Goal: Task Accomplishment & Management: Manage account settings

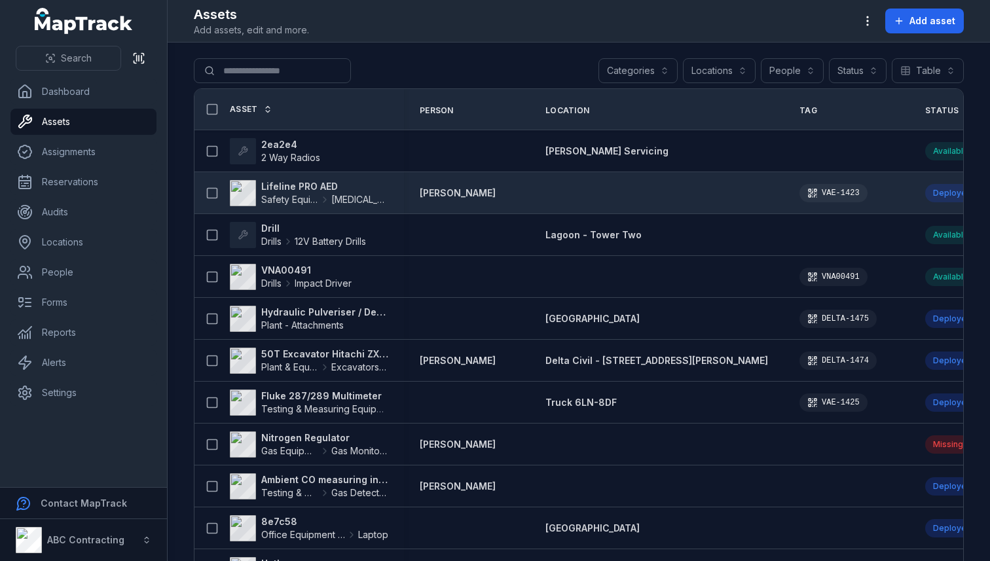
click at [330, 189] on strong "Lifeline PRO AED" at bounding box center [324, 186] width 127 height 13
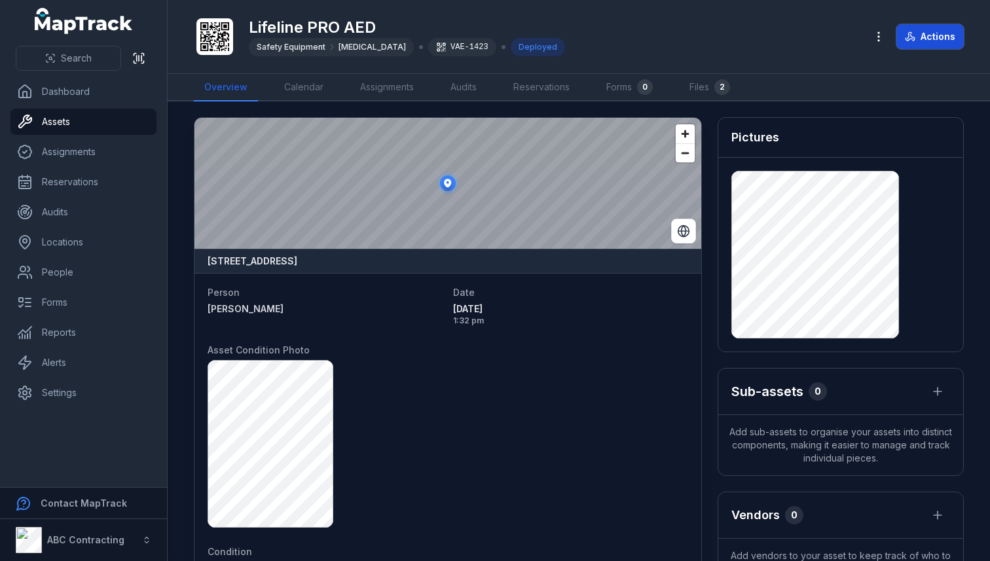
click at [925, 39] on button "Actions" at bounding box center [929, 36] width 67 height 25
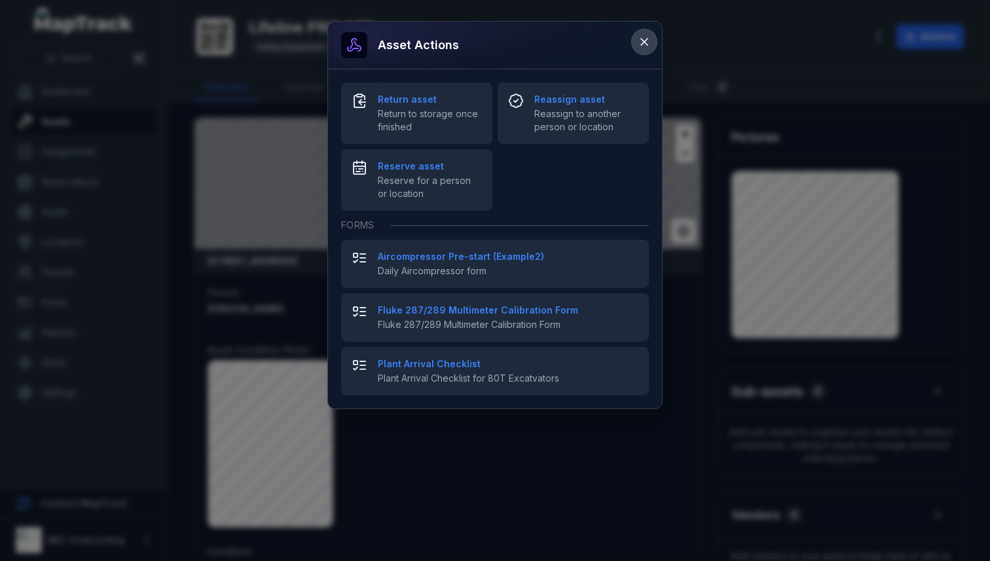
click at [640, 47] on icon at bounding box center [644, 41] width 13 height 13
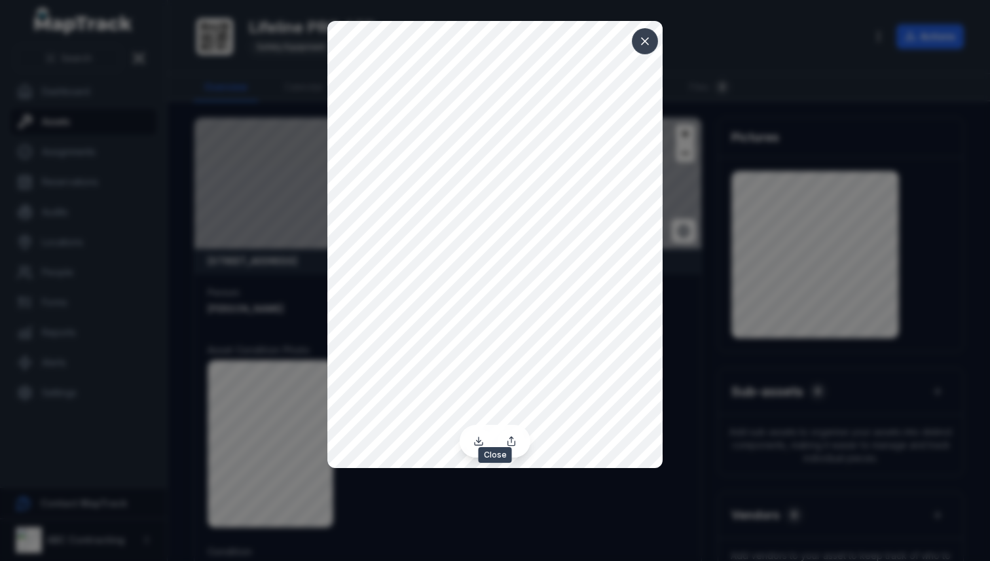
click at [649, 43] on icon at bounding box center [644, 41] width 13 height 13
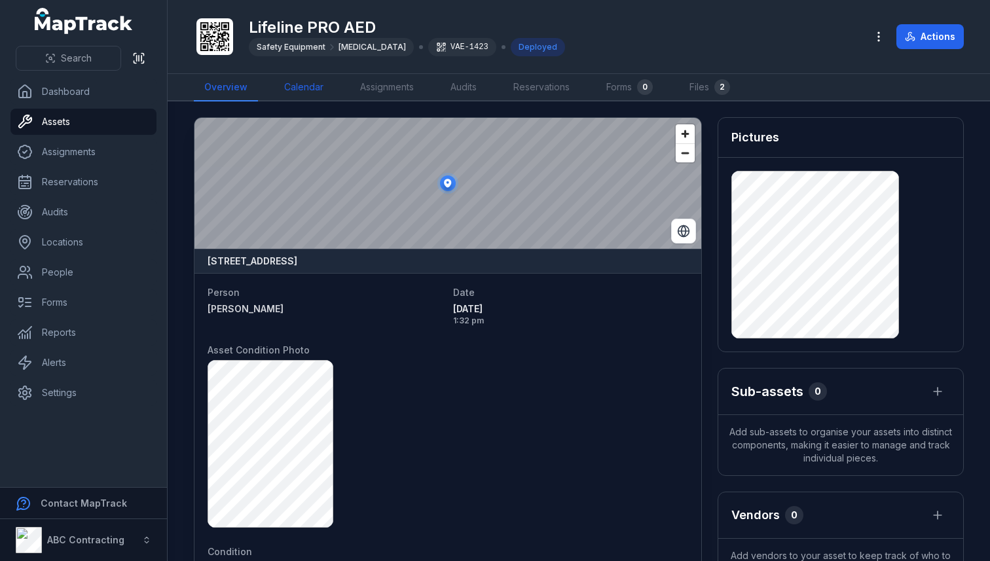
click at [289, 98] on link "Calendar" at bounding box center [304, 87] width 60 height 27
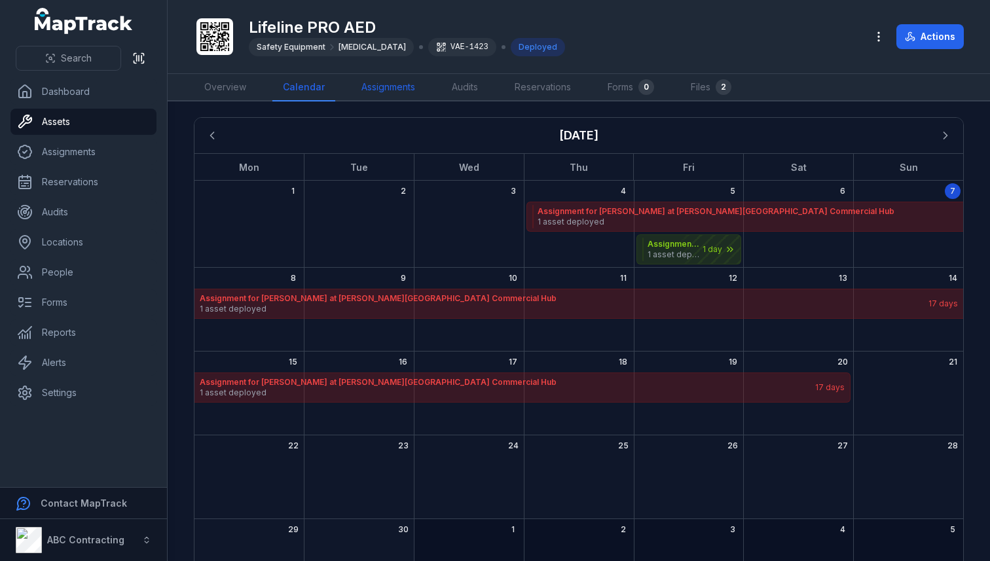
click at [365, 82] on link "Assignments" at bounding box center [388, 87] width 75 height 27
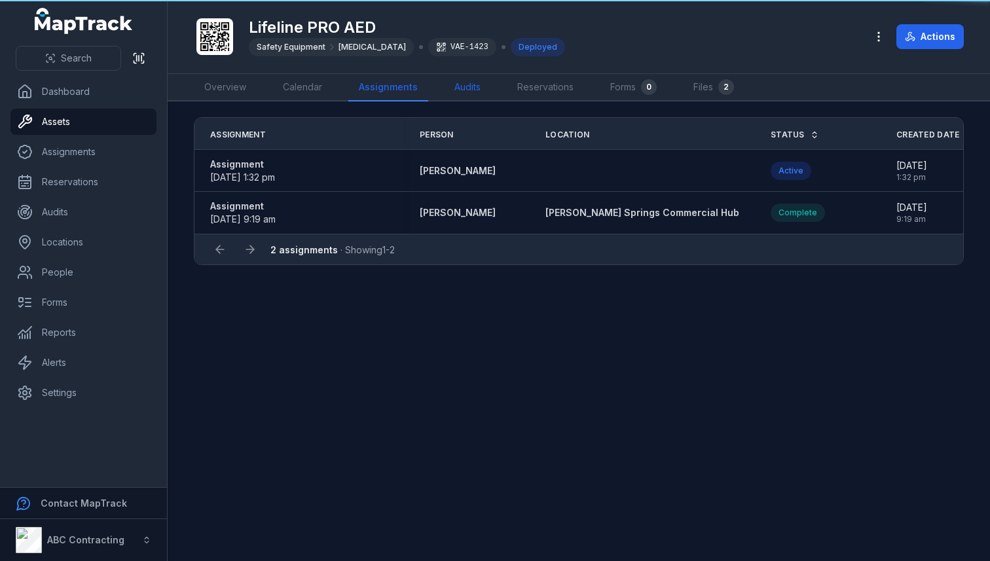
click at [478, 88] on link "Audits" at bounding box center [467, 87] width 47 height 27
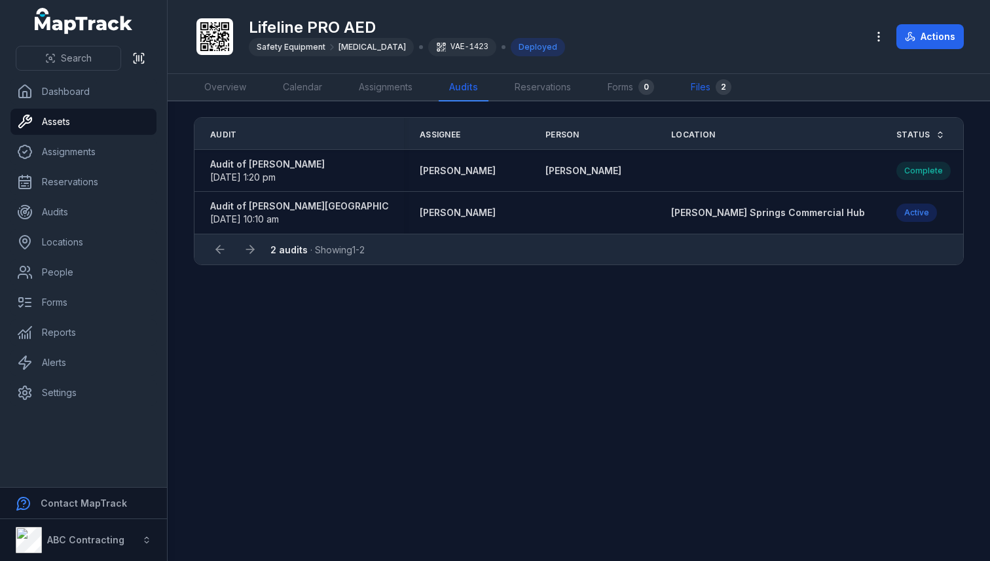
click at [686, 87] on link "Files 2" at bounding box center [711, 87] width 62 height 27
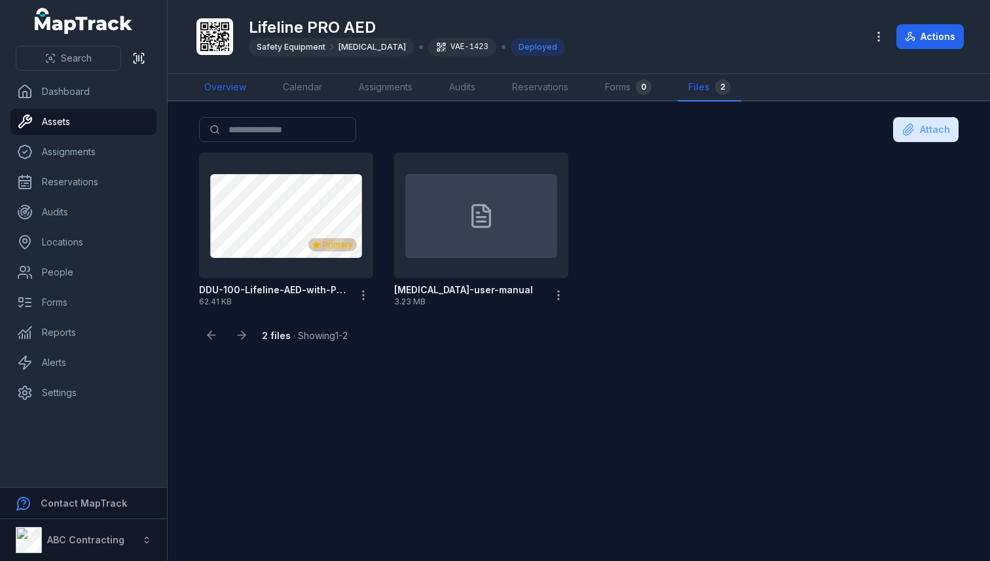
click at [230, 76] on link "Overview" at bounding box center [225, 87] width 63 height 27
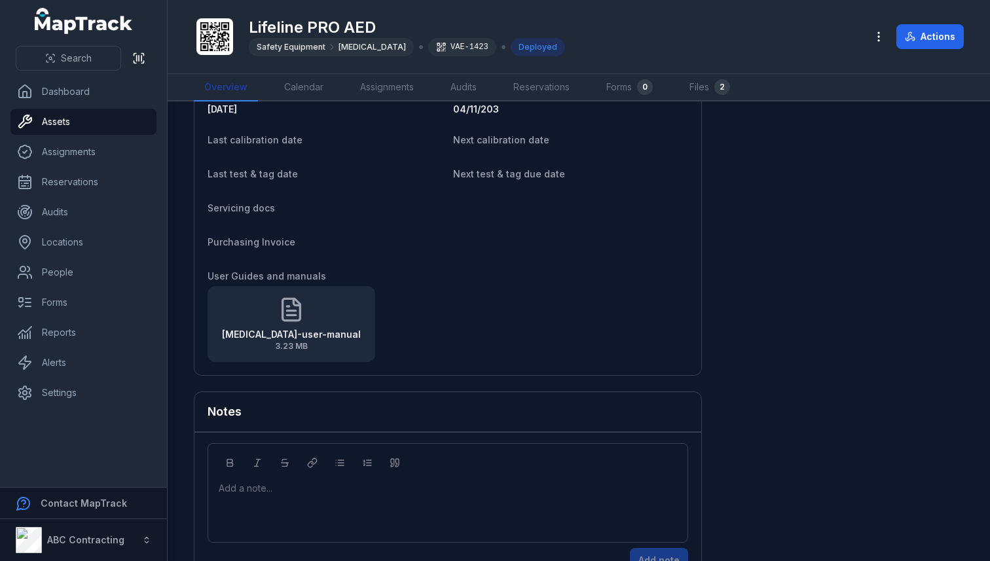
scroll to position [930, 0]
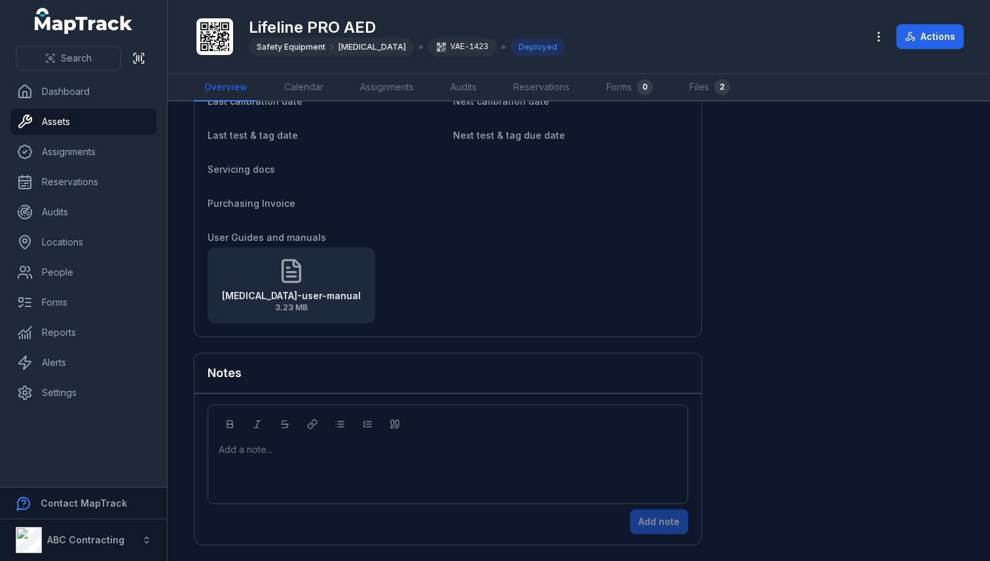
click at [311, 460] on div "Add a note..." at bounding box center [448, 469] width 458 height 52
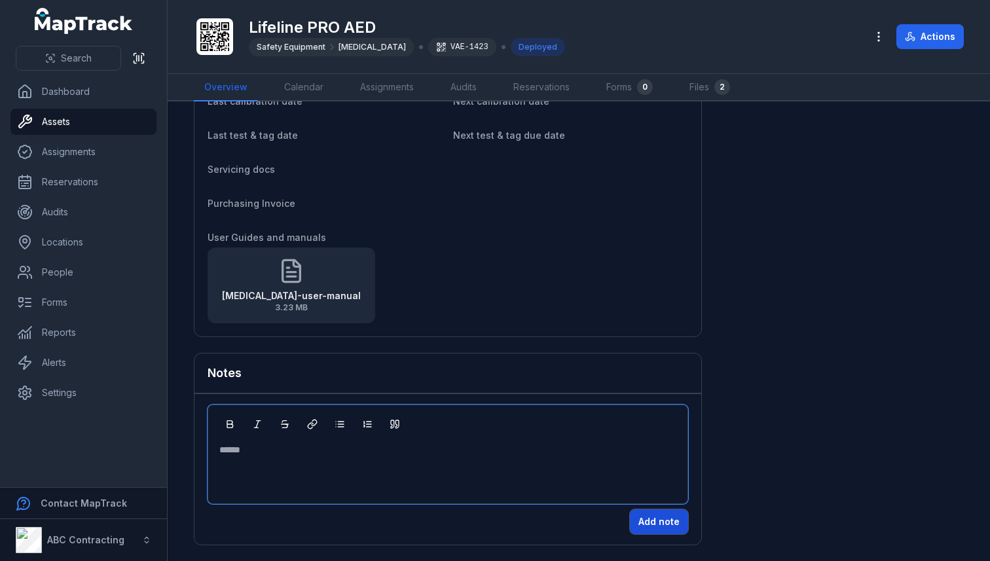
click at [645, 519] on button "Add note" at bounding box center [659, 521] width 58 height 25
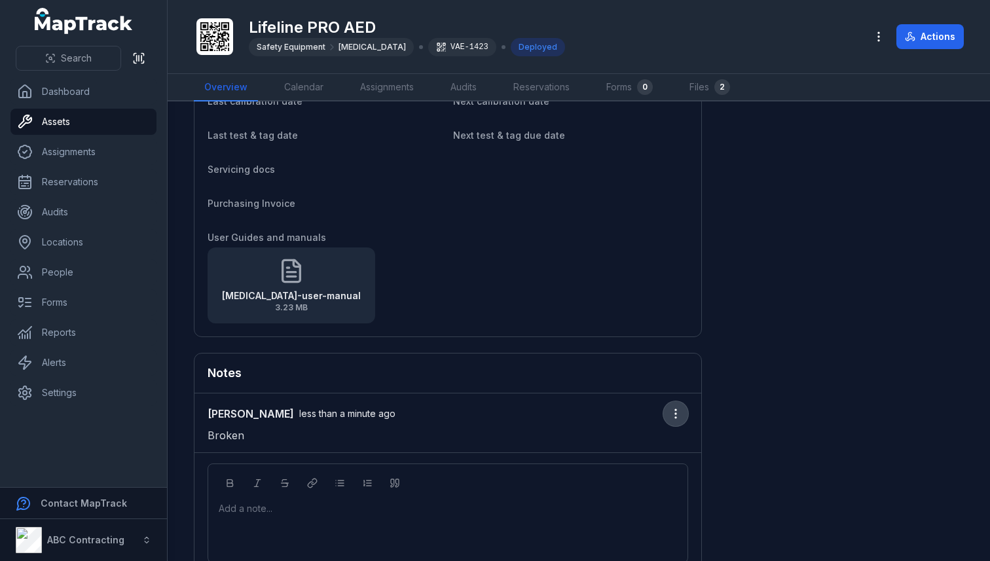
click at [678, 418] on icon "button" at bounding box center [675, 413] width 13 height 13
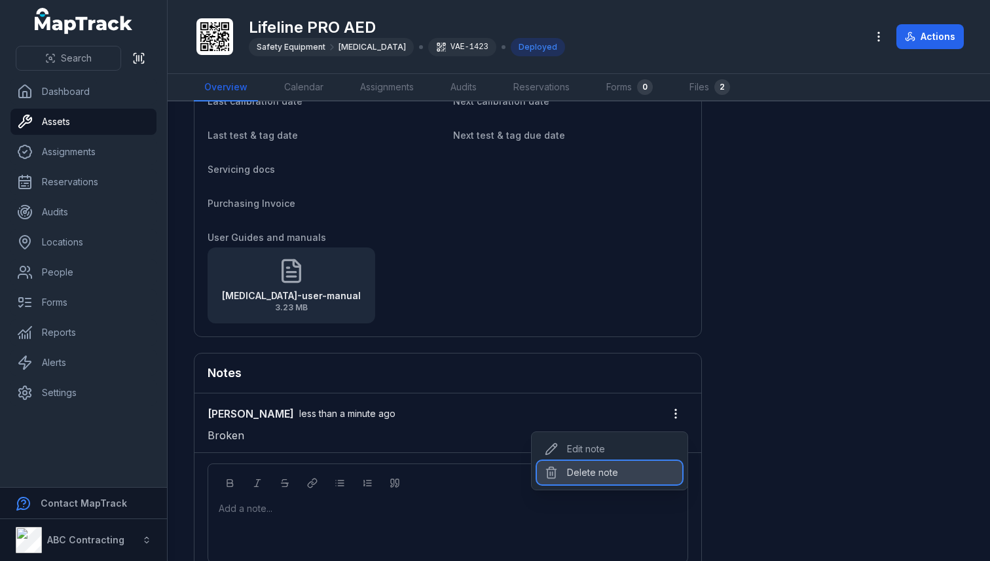
click at [591, 469] on div "Delete note" at bounding box center [609, 473] width 145 height 24
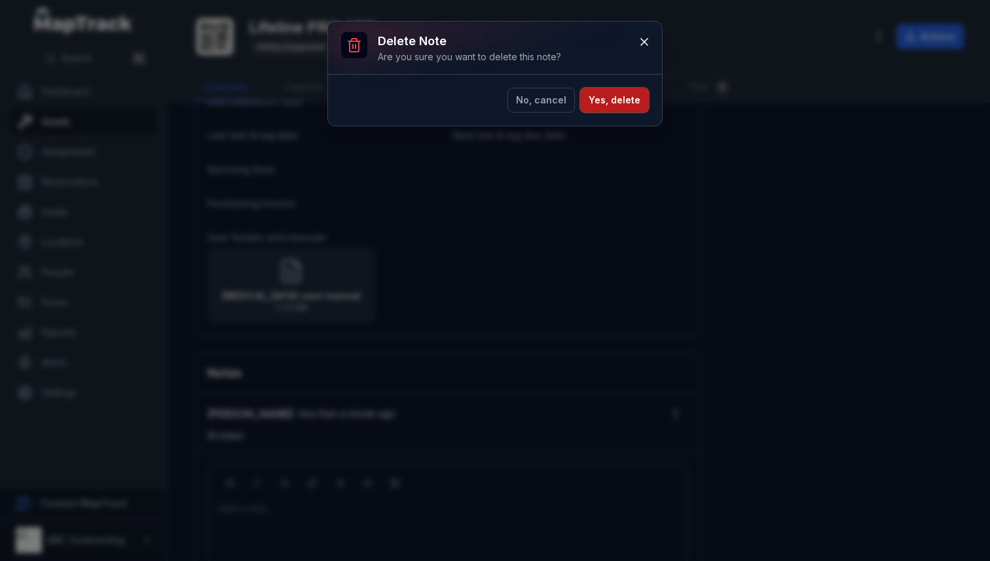
click at [602, 106] on button "Yes, delete" at bounding box center [614, 100] width 69 height 25
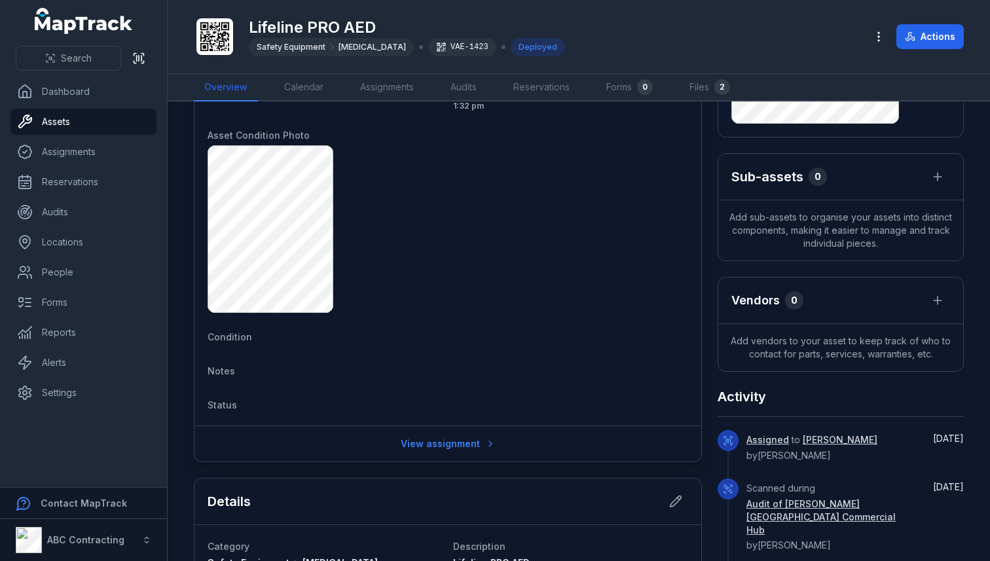
scroll to position [210, 0]
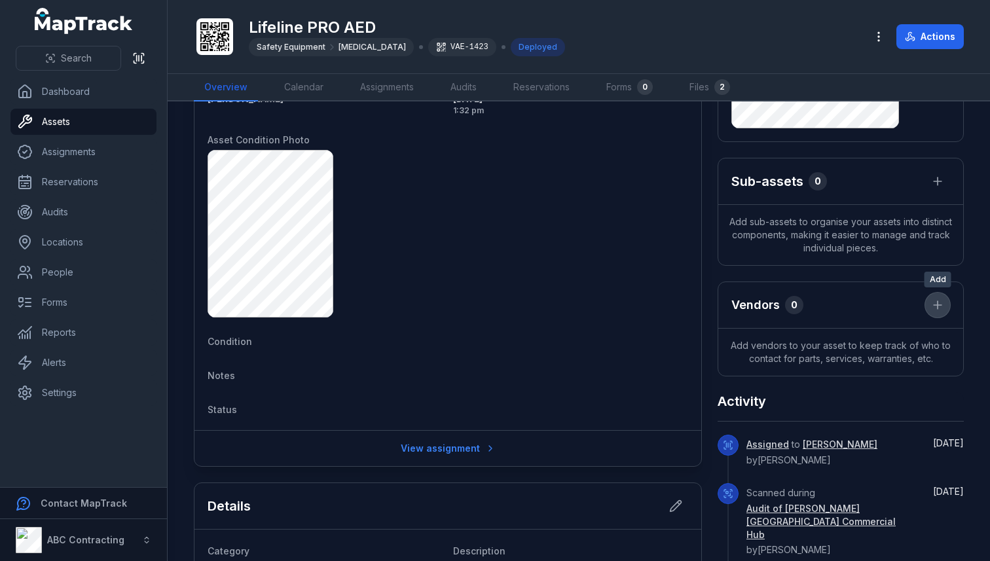
click at [941, 305] on icon at bounding box center [938, 305] width 8 height 0
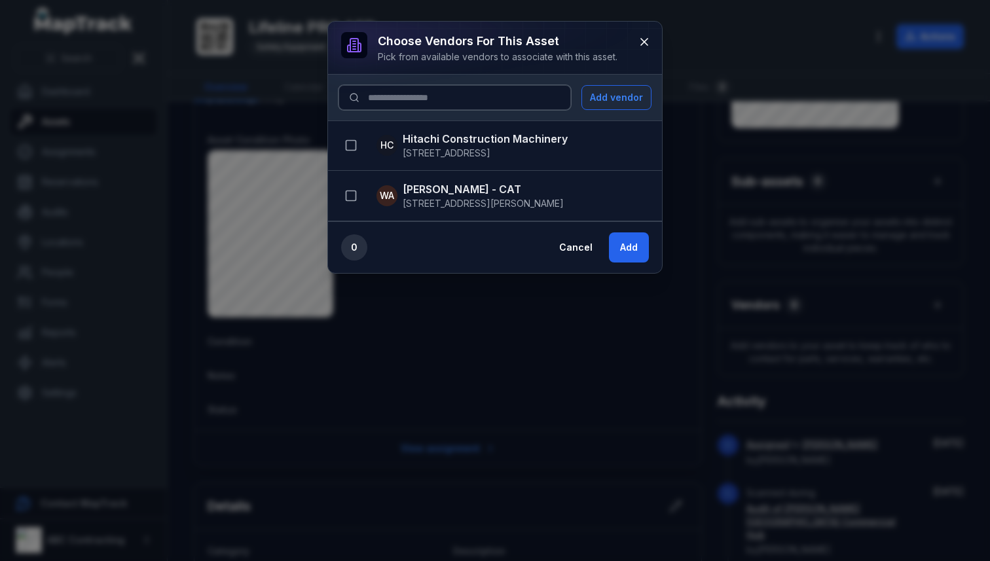
click at [503, 90] on input at bounding box center [454, 97] width 232 height 25
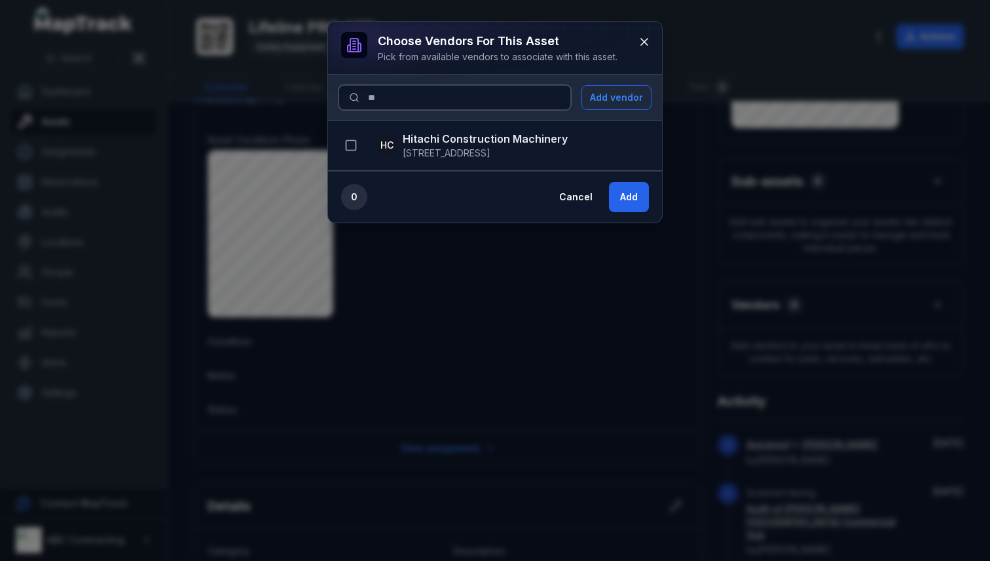
type input "*"
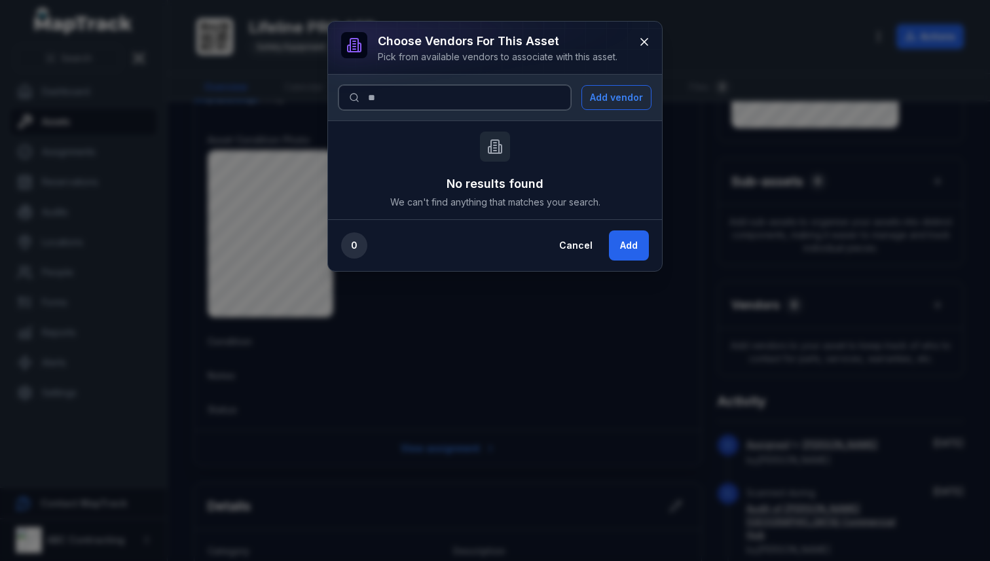
type input "*"
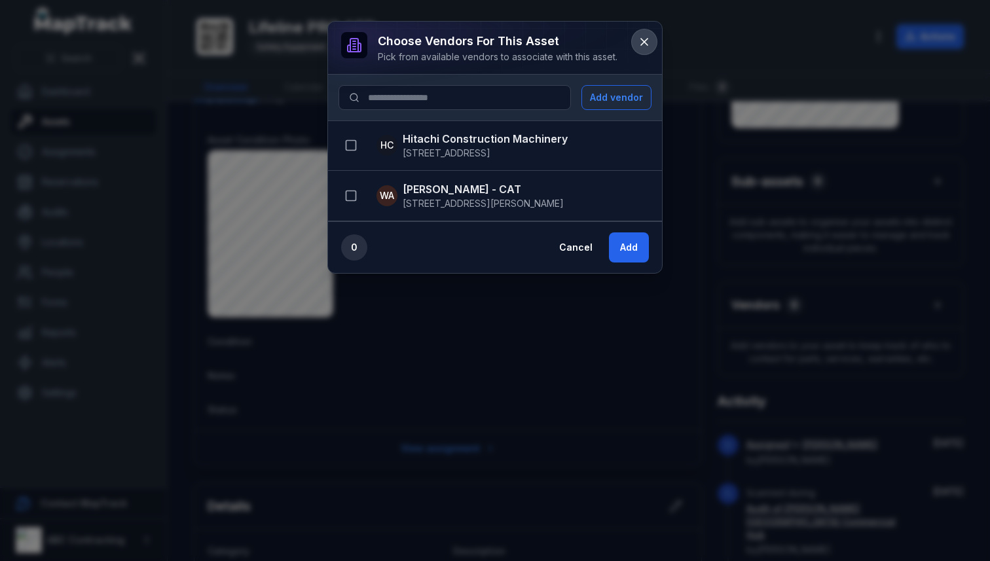
click at [641, 48] on button at bounding box center [644, 41] width 25 height 25
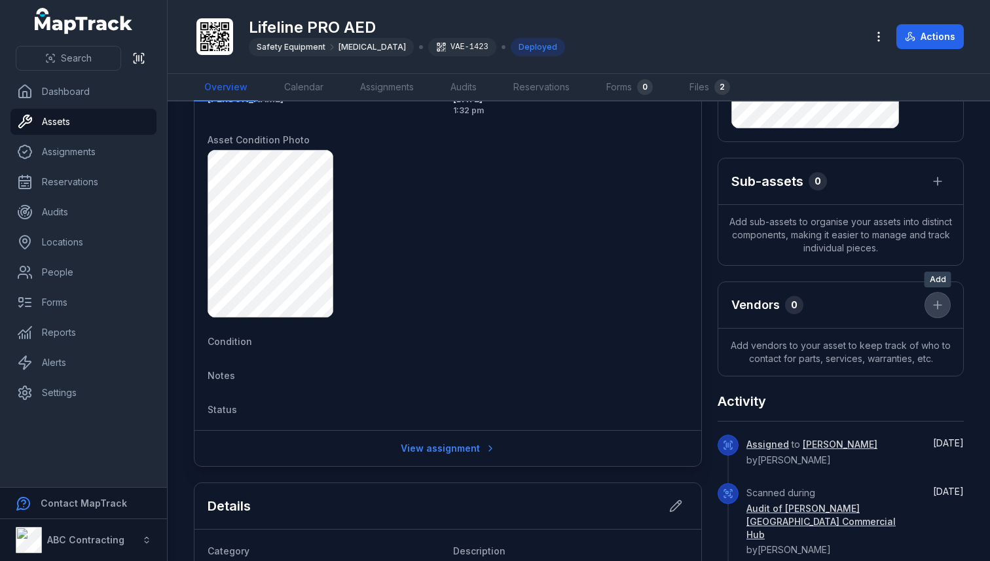
click at [939, 308] on icon at bounding box center [937, 305] width 13 height 13
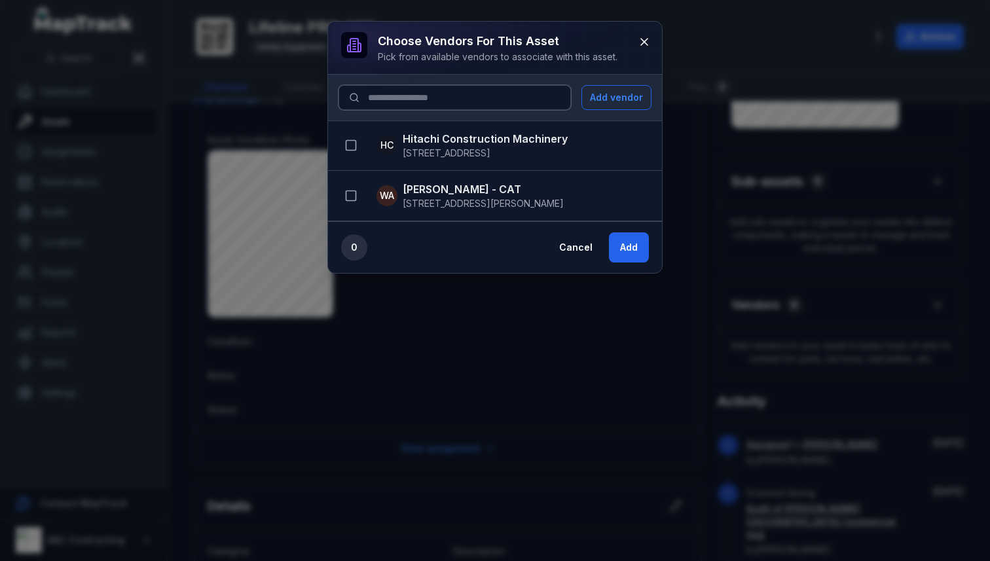
click at [403, 104] on input at bounding box center [454, 97] width 232 height 25
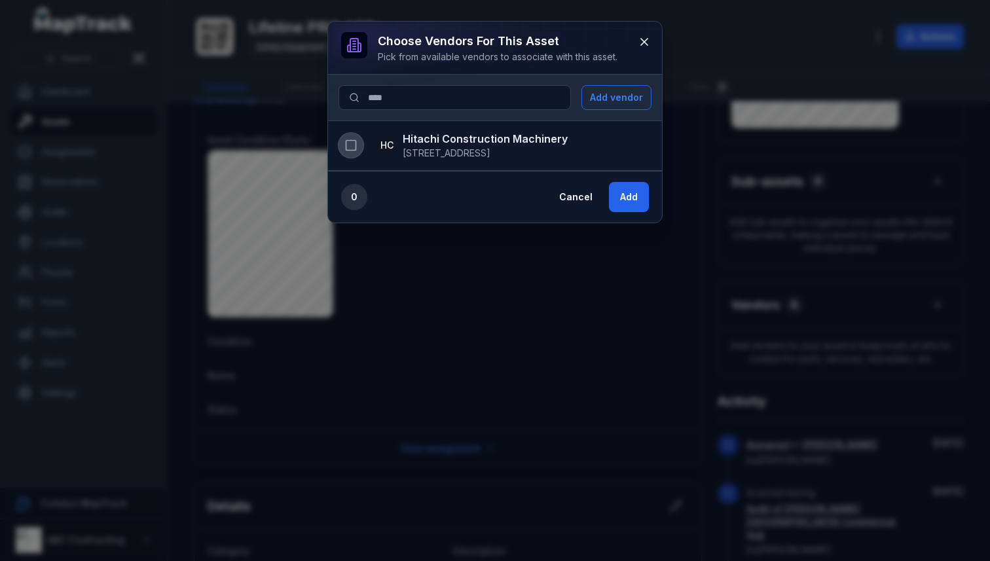
click at [353, 153] on button "button" at bounding box center [350, 145] width 25 height 25
click at [395, 98] on input "****" at bounding box center [454, 97] width 232 height 25
type input "*"
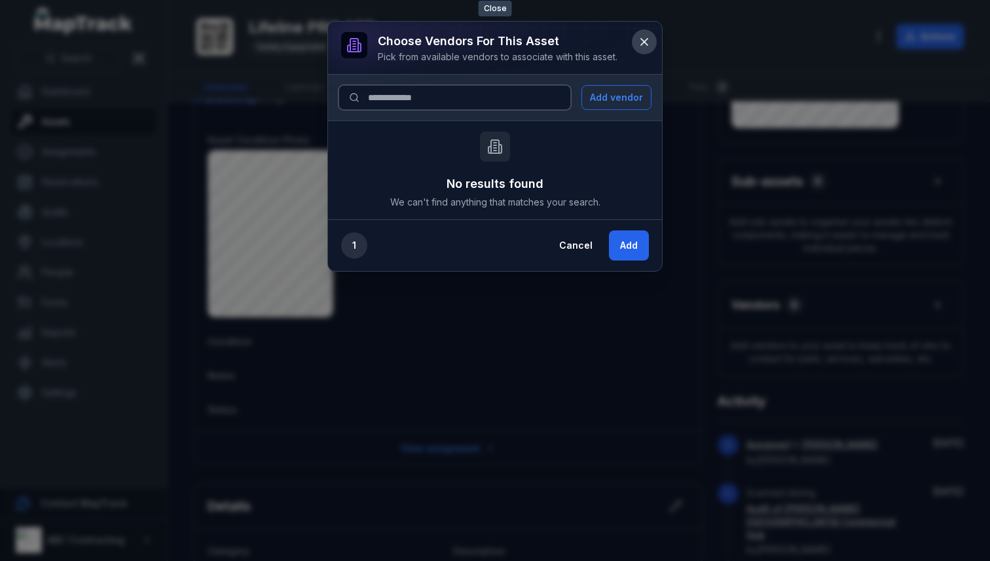
type input "**********"
click at [649, 43] on icon at bounding box center [644, 41] width 13 height 13
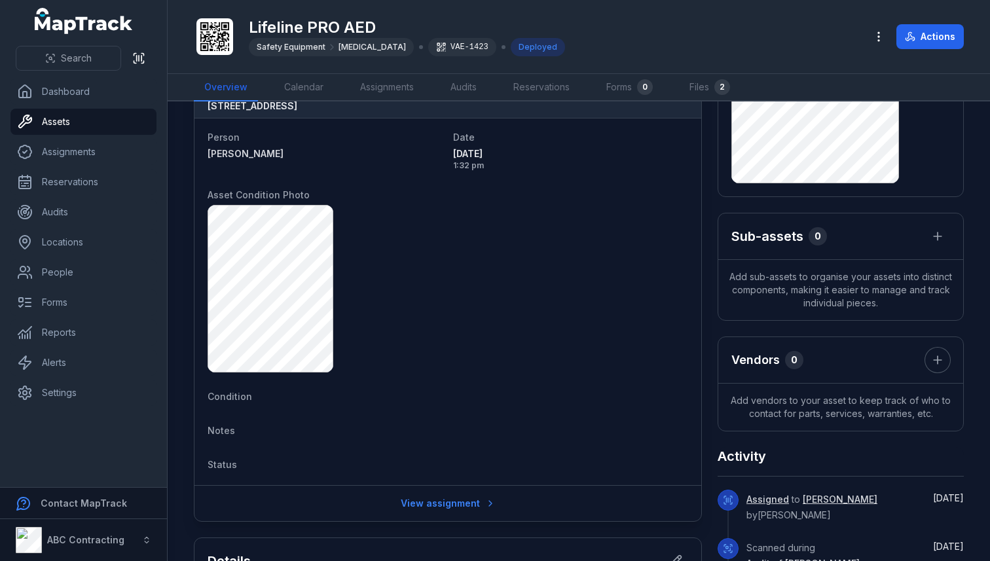
scroll to position [155, 0]
click at [938, 243] on icon "button" at bounding box center [937, 236] width 13 height 13
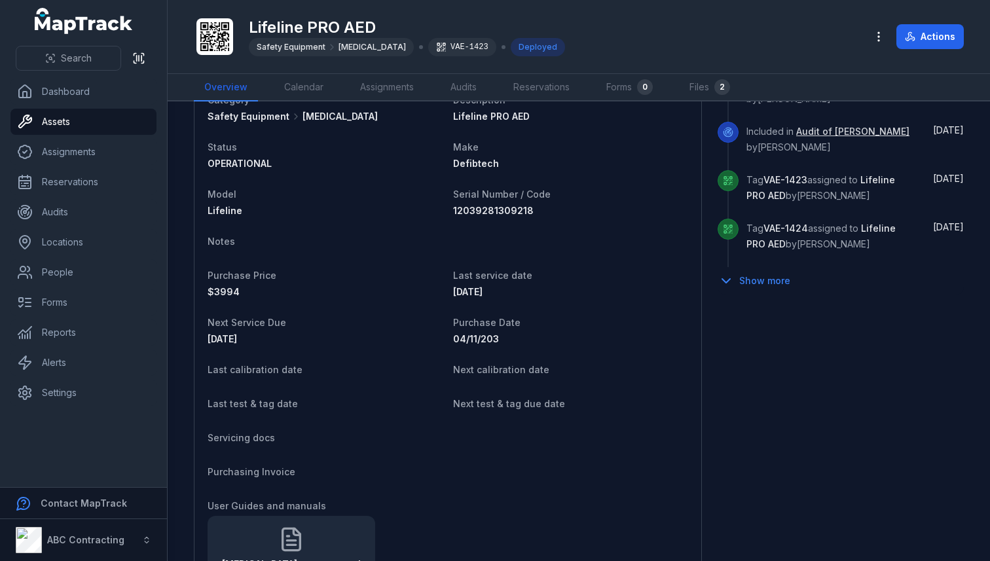
scroll to position [675, 0]
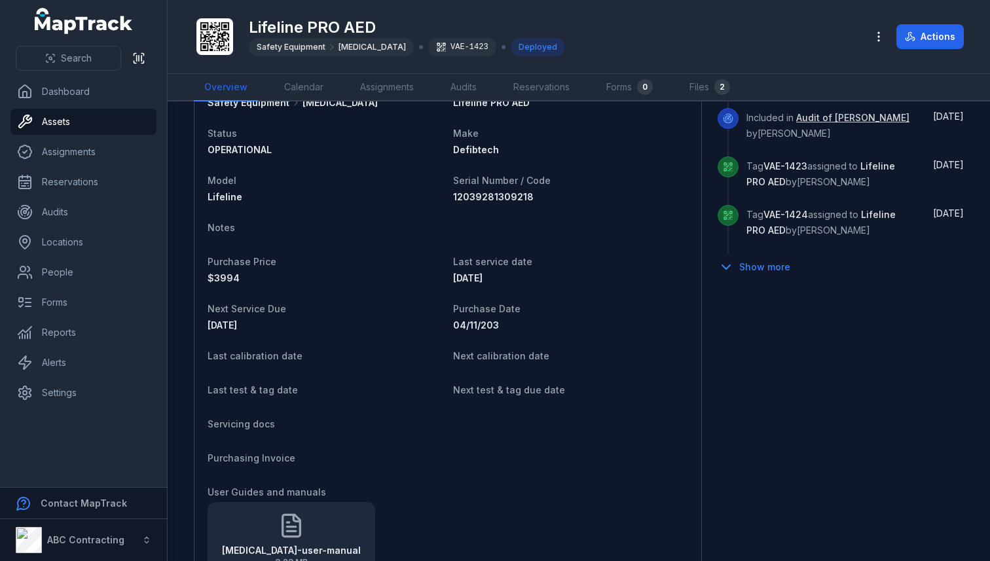
click at [430, 48] on div "VAE-1423" at bounding box center [462, 47] width 68 height 18
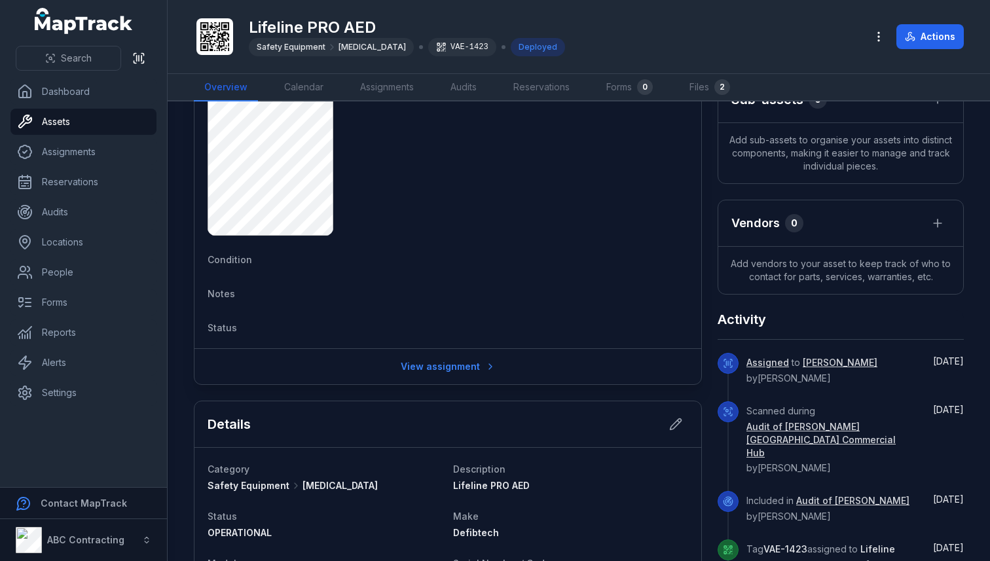
scroll to position [0, 0]
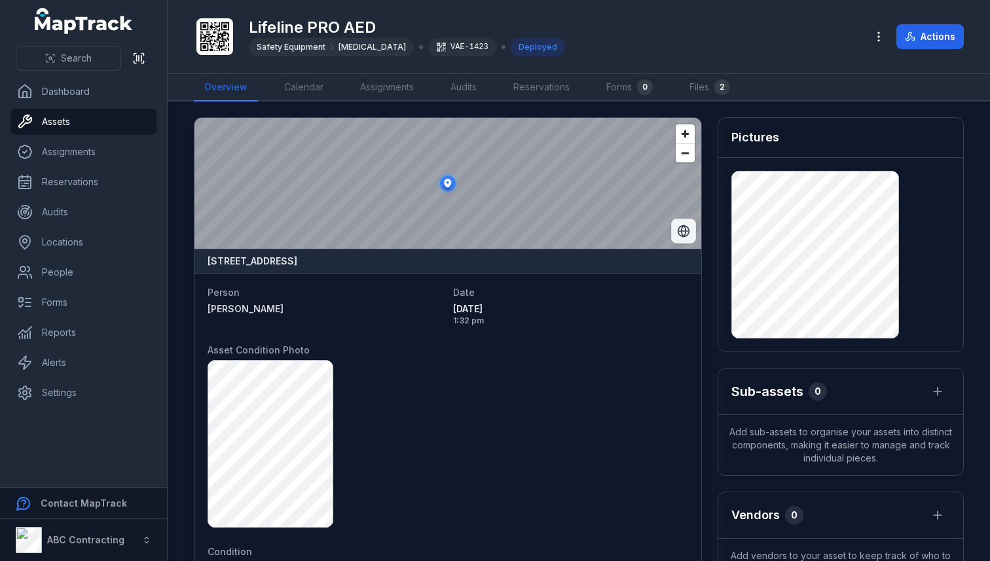
click at [693, 230] on button "Switch to Satellite View" at bounding box center [683, 231] width 25 height 25
click at [683, 231] on icon "Switch to Map View" at bounding box center [683, 231] width 13 height 13
click at [689, 155] on span "Zoom out" at bounding box center [685, 153] width 19 height 18
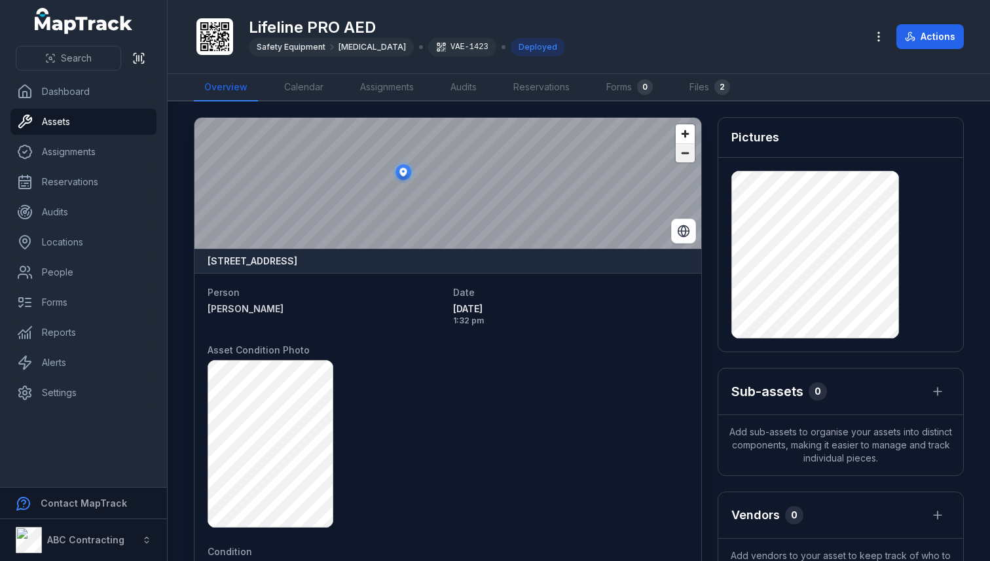
click at [689, 155] on span "Zoom out" at bounding box center [685, 153] width 19 height 18
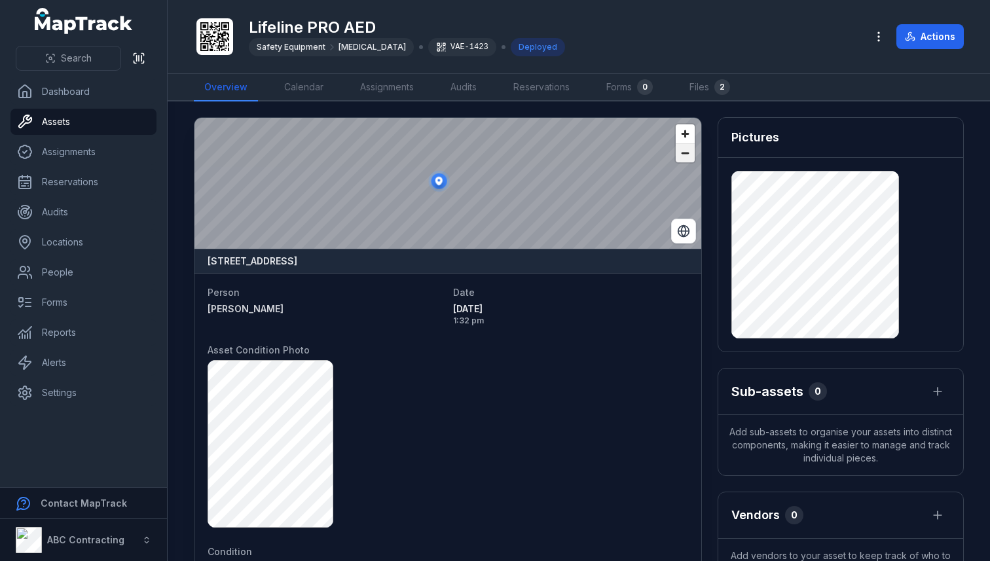
click at [689, 155] on span "Zoom out" at bounding box center [685, 153] width 19 height 18
click at [446, 191] on circle at bounding box center [445, 182] width 21 height 21
click at [445, 186] on icon at bounding box center [444, 182] width 7 height 9
click at [687, 136] on span "Zoom in" at bounding box center [685, 133] width 19 height 19
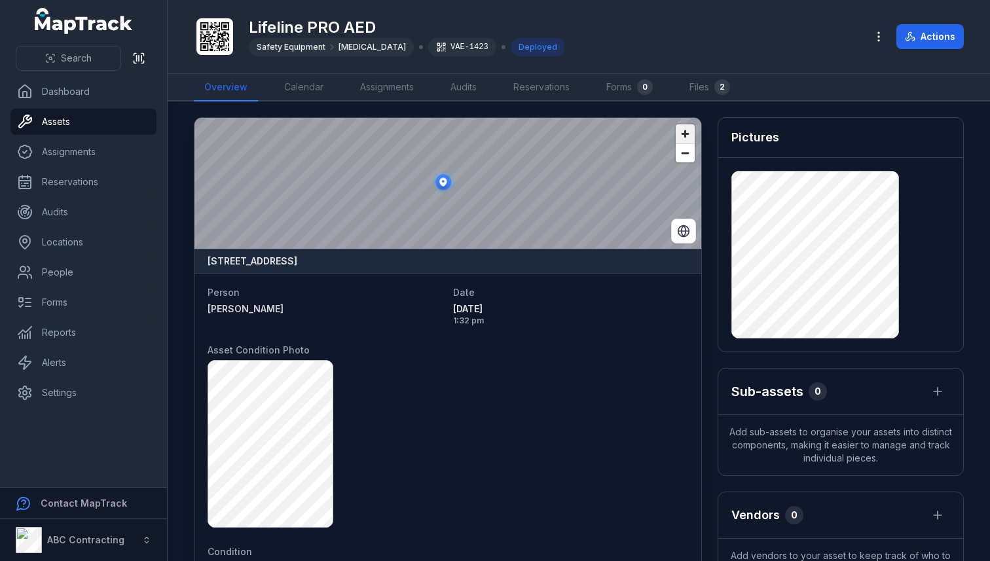
click at [687, 136] on span "Zoom in" at bounding box center [685, 133] width 19 height 19
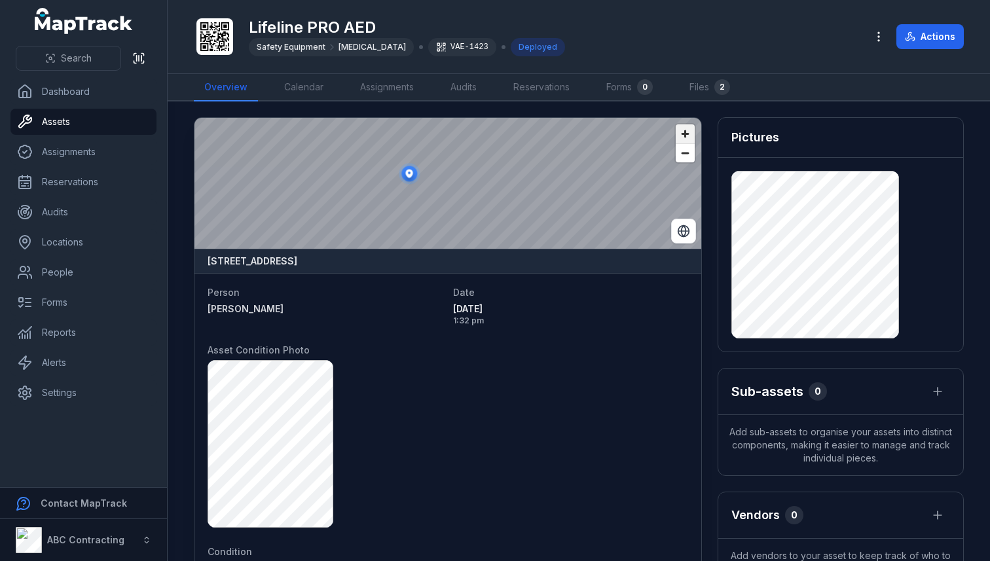
click at [687, 136] on span "Zoom in" at bounding box center [685, 133] width 19 height 19
click at [434, 192] on circle at bounding box center [428, 184] width 21 height 21
click at [513, 48] on div "Deployed" at bounding box center [538, 47] width 54 height 18
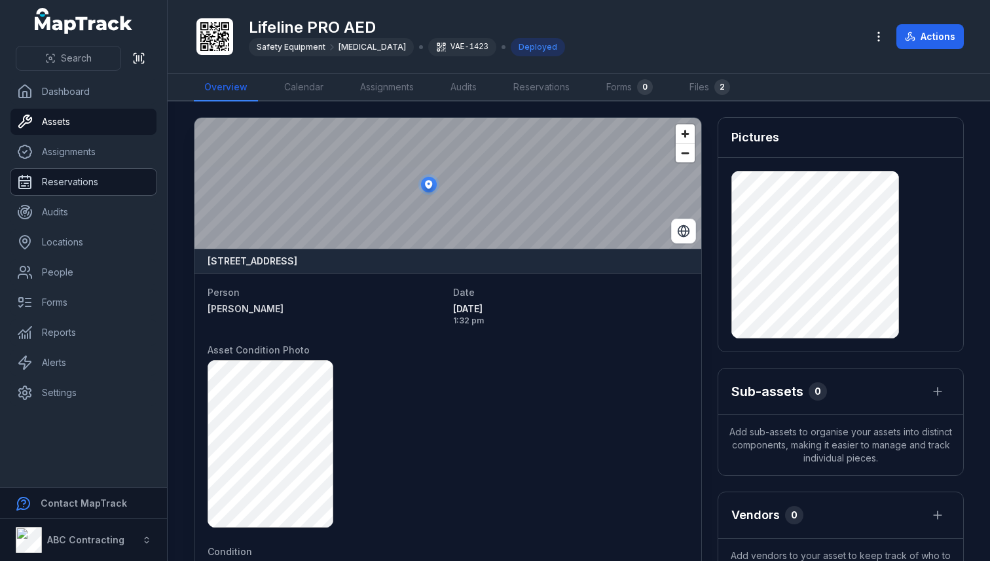
click at [78, 172] on link "Reservations" at bounding box center [83, 182] width 146 height 26
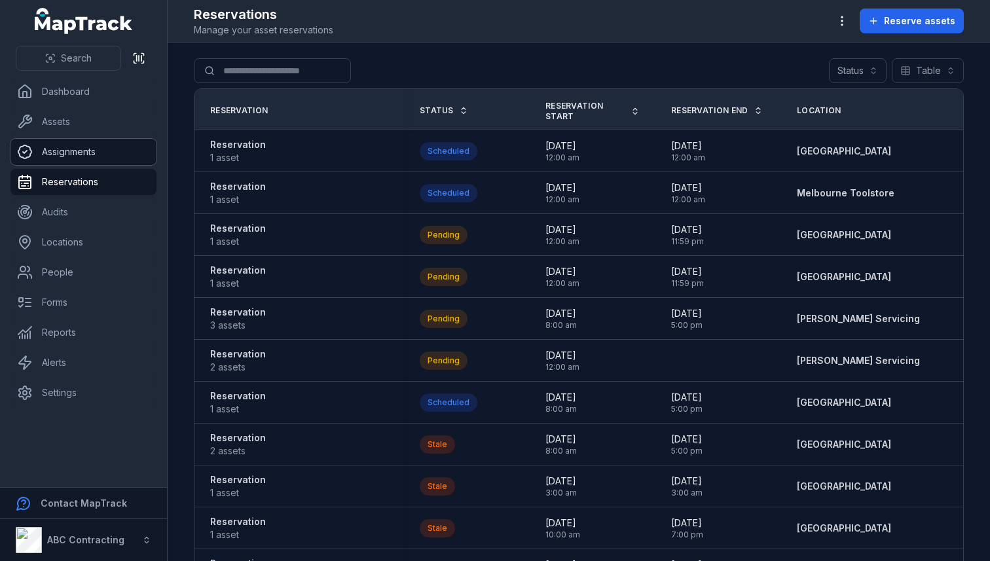
click at [82, 153] on link "Assignments" at bounding box center [83, 152] width 146 height 26
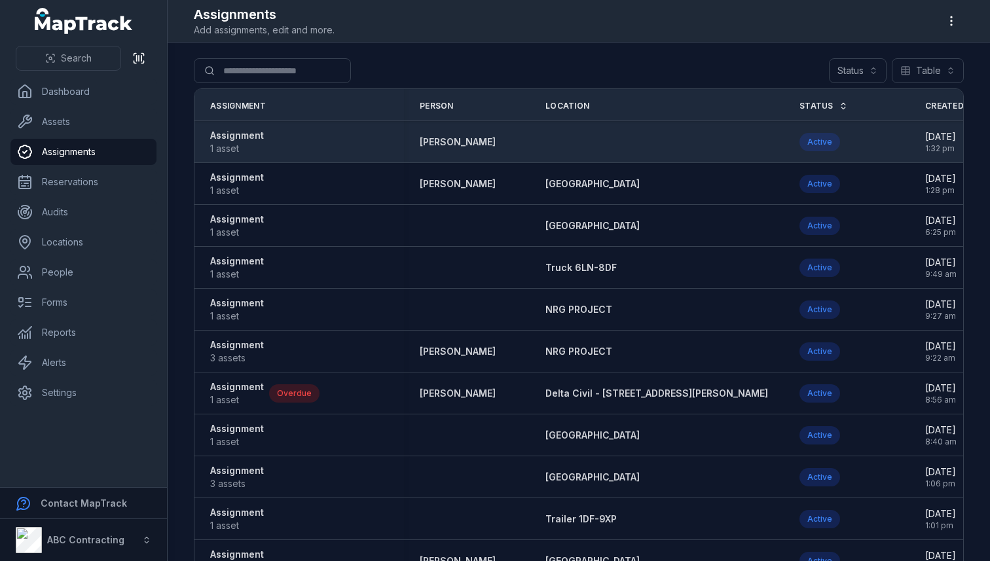
click at [225, 139] on strong "Assignment" at bounding box center [237, 135] width 54 height 13
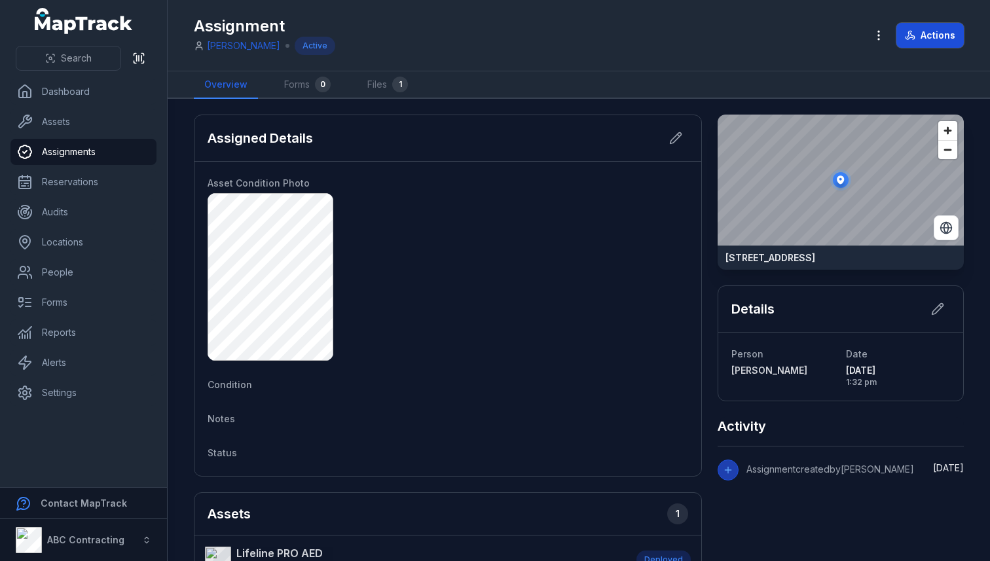
click at [938, 35] on button "Actions" at bounding box center [929, 35] width 67 height 25
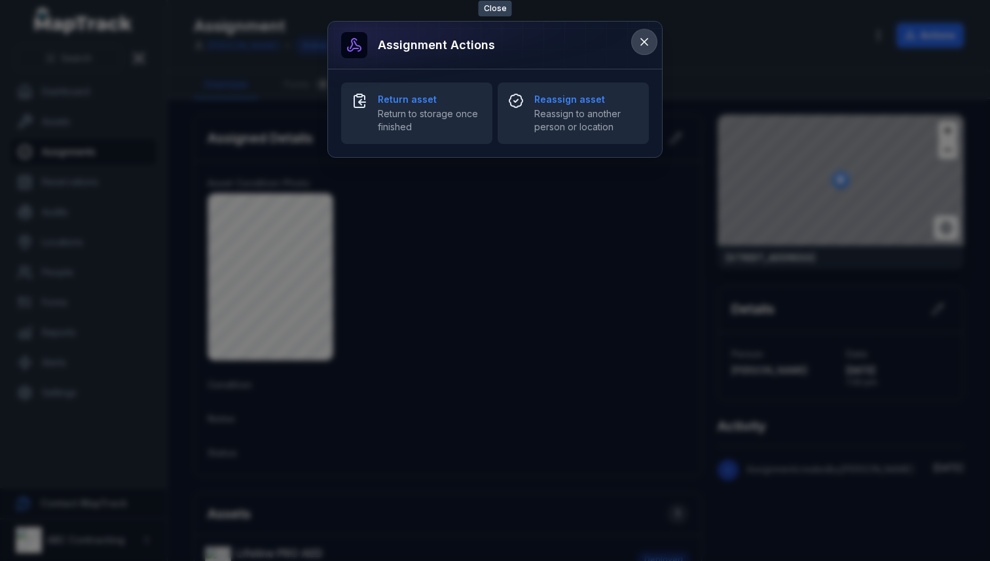
click at [649, 36] on icon at bounding box center [644, 41] width 13 height 13
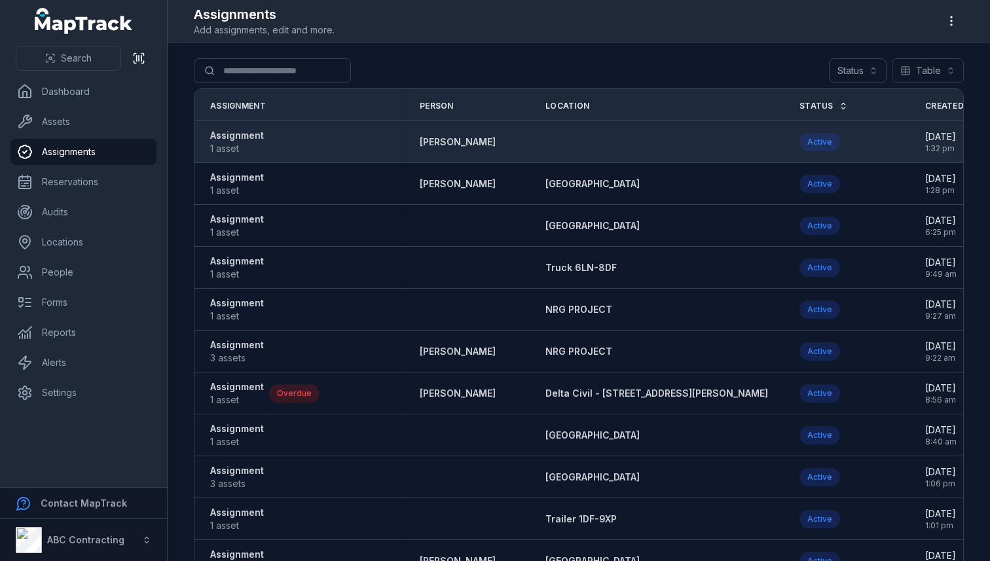
click at [240, 136] on strong "Assignment" at bounding box center [237, 135] width 54 height 13
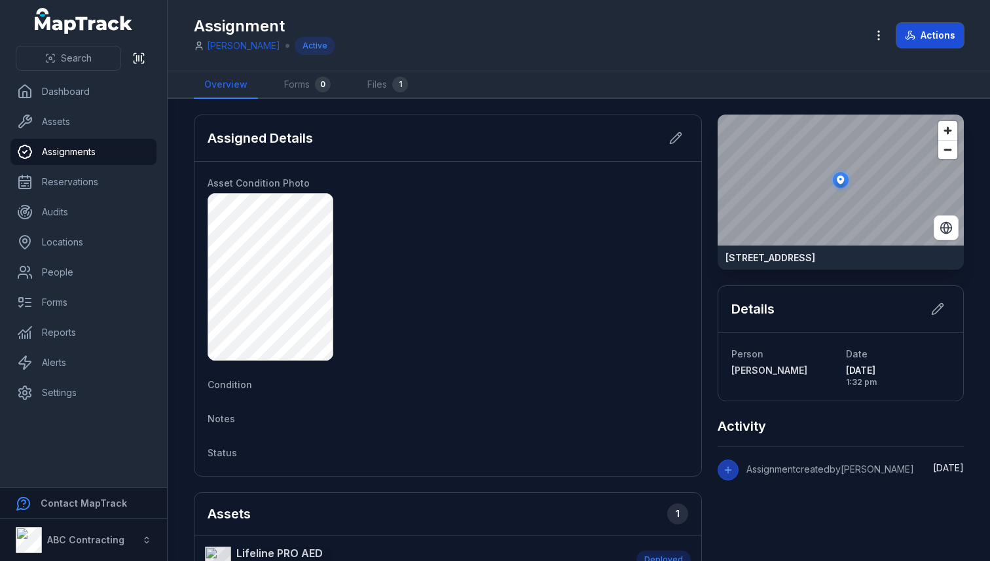
click at [930, 34] on button "Actions" at bounding box center [929, 35] width 67 height 25
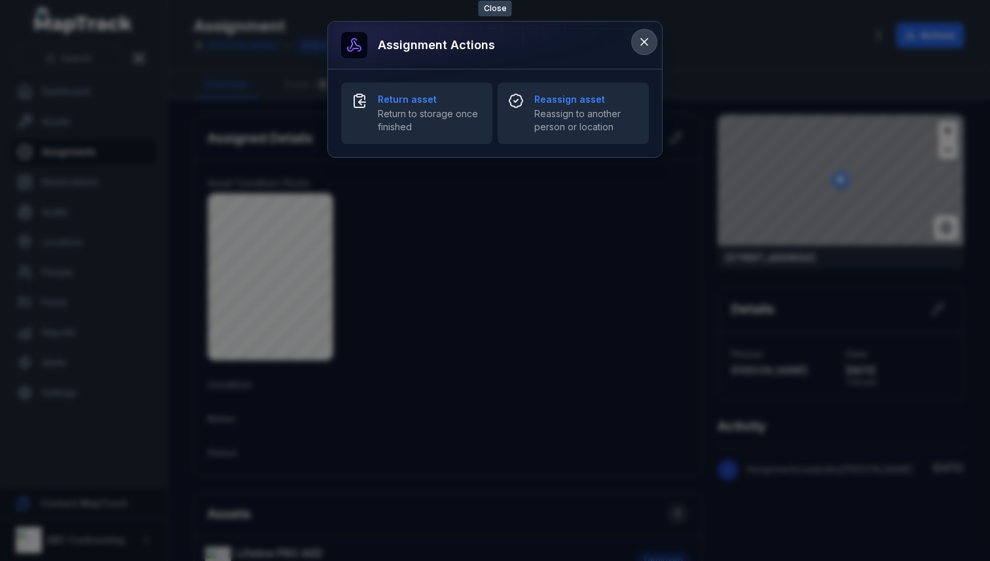
click at [647, 34] on button at bounding box center [644, 41] width 25 height 25
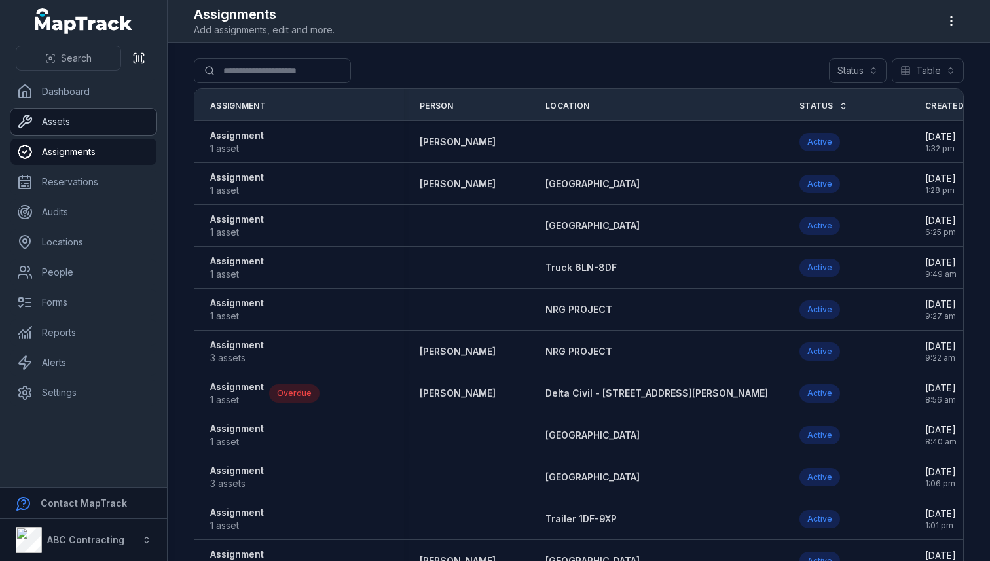
click at [101, 123] on link "Assets" at bounding box center [83, 122] width 146 height 26
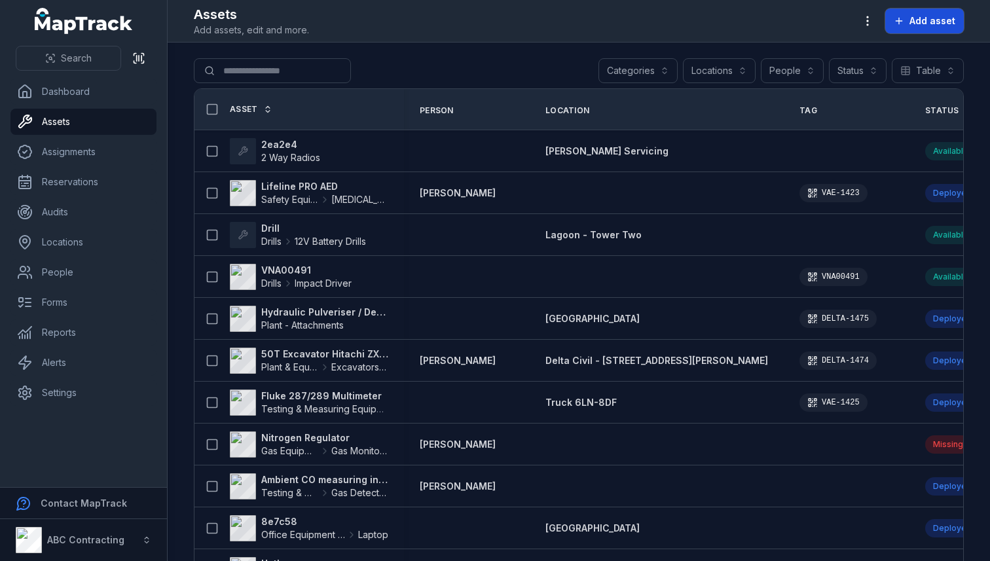
click at [917, 26] on span "Add asset" at bounding box center [932, 20] width 46 height 13
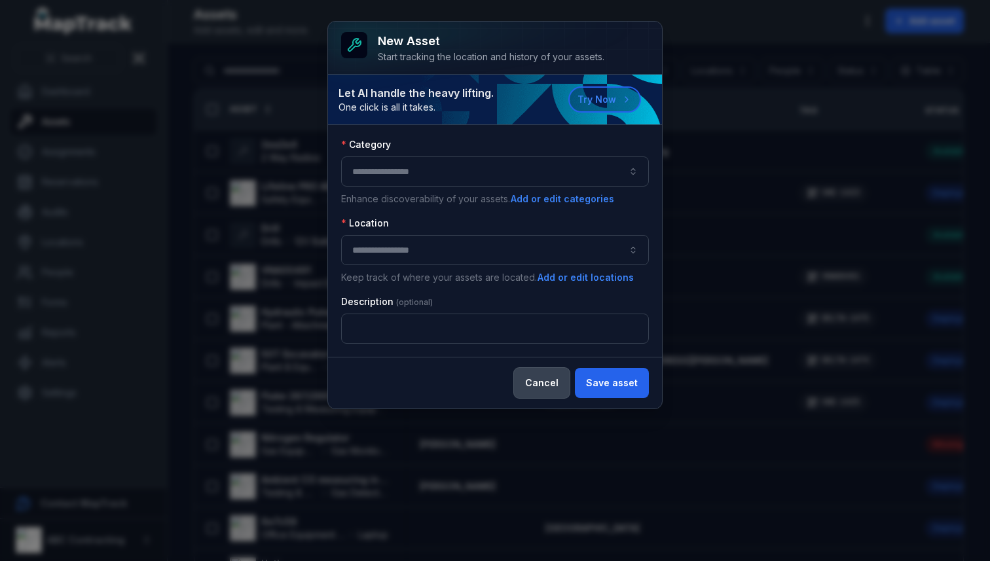
click at [550, 380] on button "Cancel" at bounding box center [542, 383] width 56 height 30
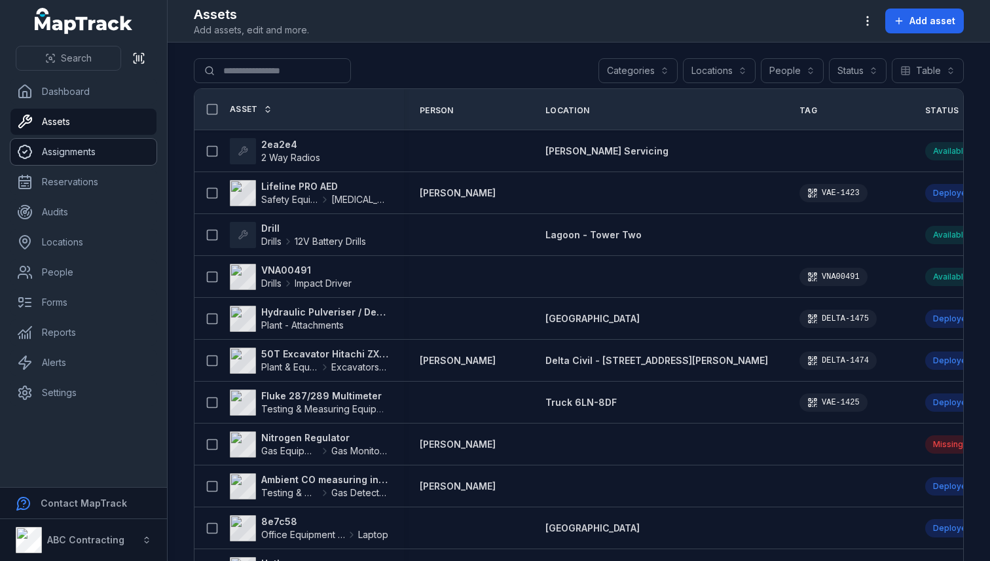
click at [68, 149] on link "Assignments" at bounding box center [83, 152] width 146 height 26
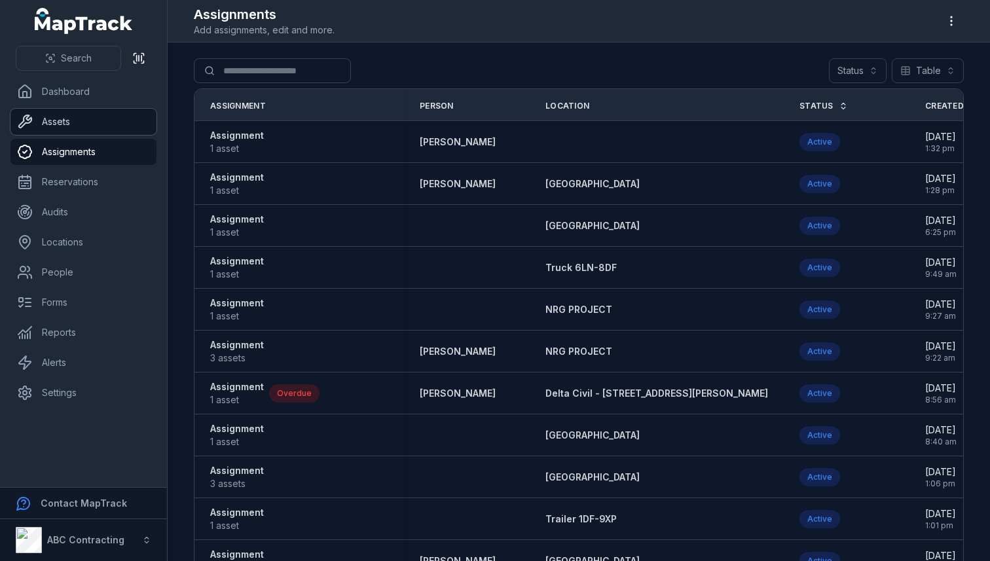
click at [55, 128] on link "Assets" at bounding box center [83, 122] width 146 height 26
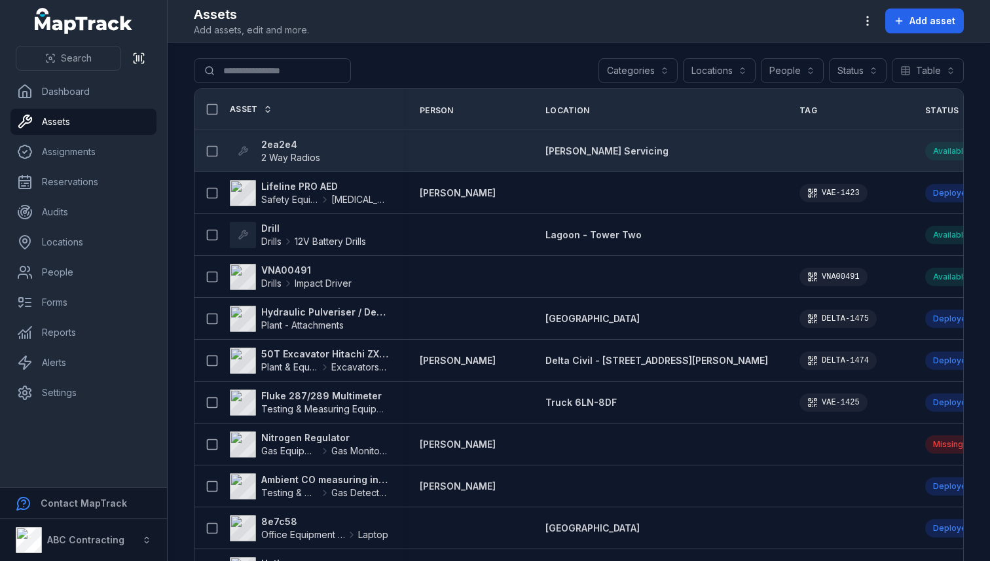
click at [285, 147] on strong "2ea2e4" at bounding box center [290, 144] width 59 height 13
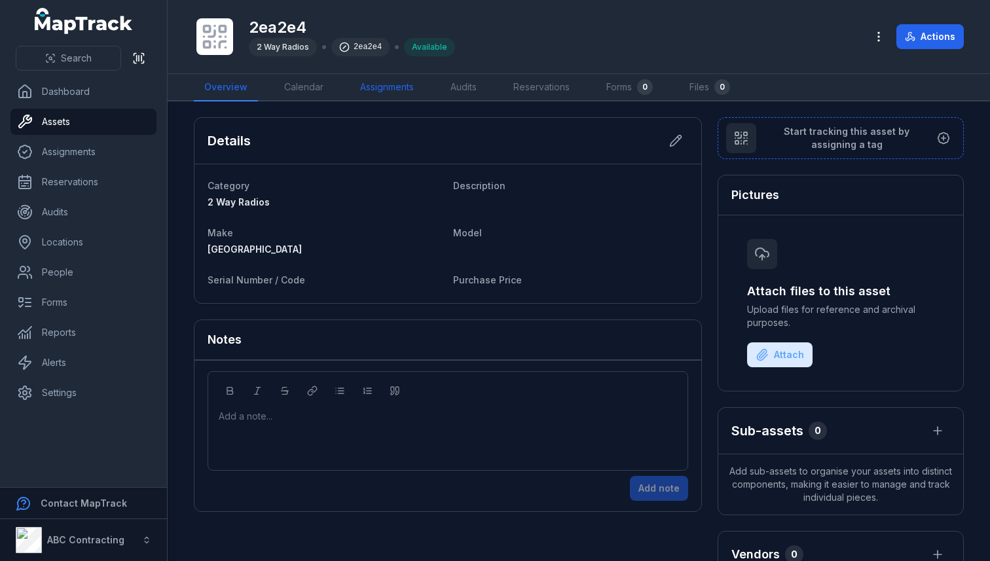
click at [382, 98] on link "Assignments" at bounding box center [387, 87] width 75 height 27
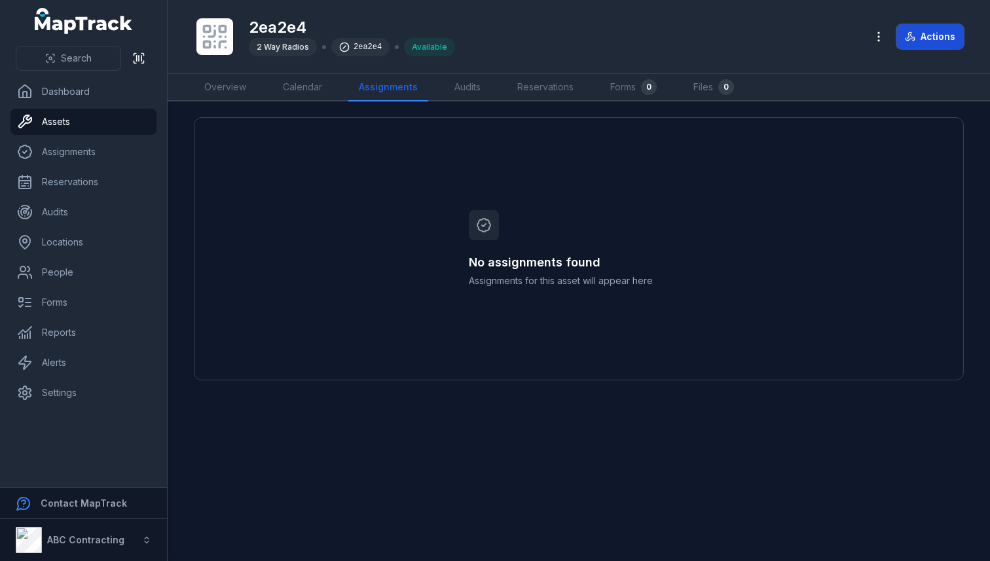
click at [944, 41] on button "Actions" at bounding box center [929, 36] width 67 height 25
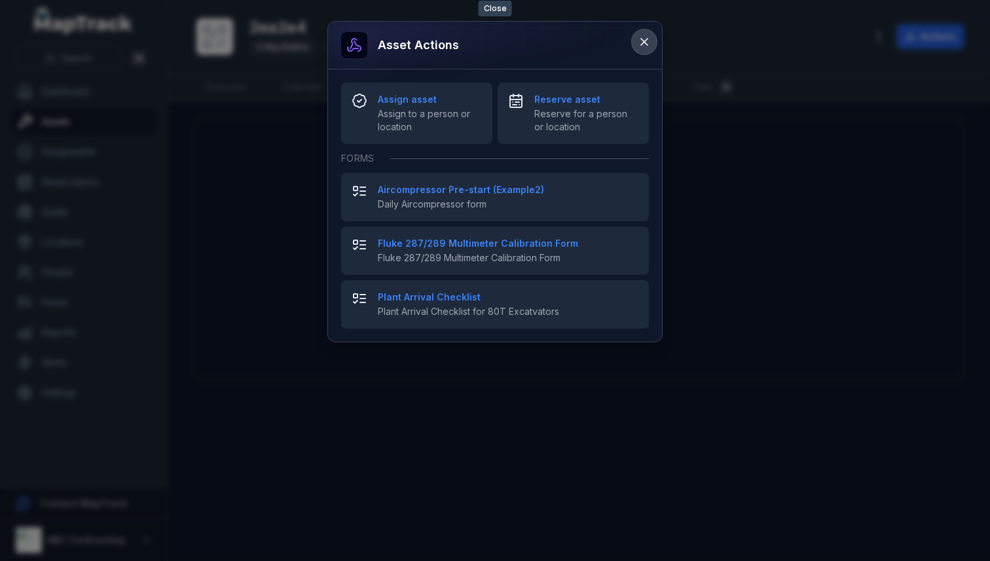
click at [641, 43] on icon at bounding box center [644, 41] width 13 height 13
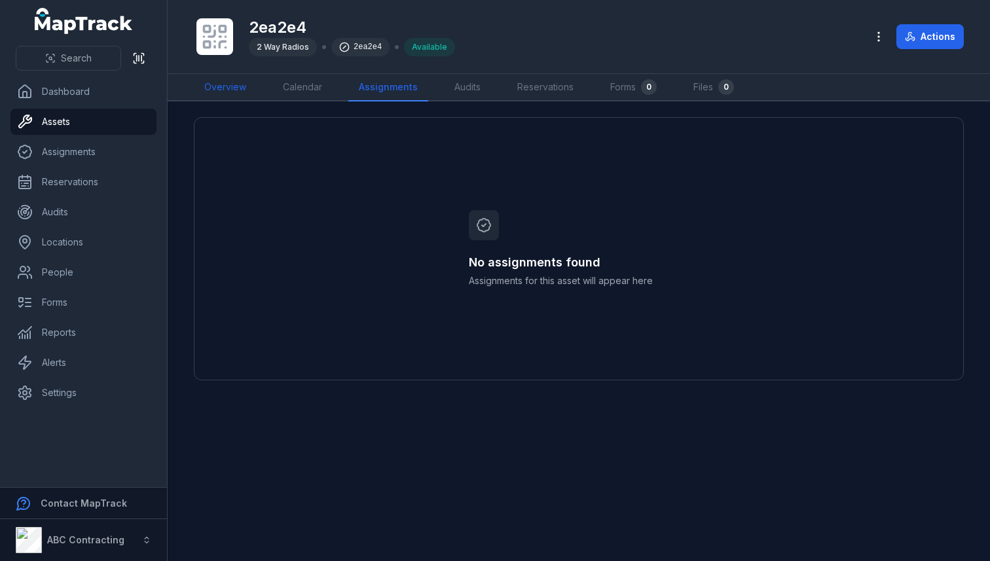
click at [200, 87] on link "Overview" at bounding box center [225, 87] width 63 height 27
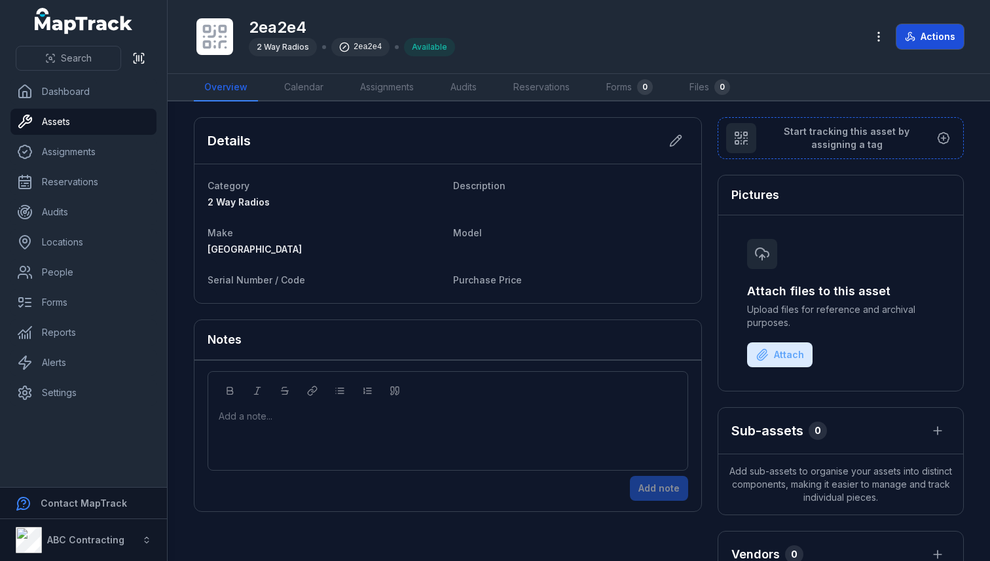
click at [948, 32] on button "Actions" at bounding box center [929, 36] width 67 height 25
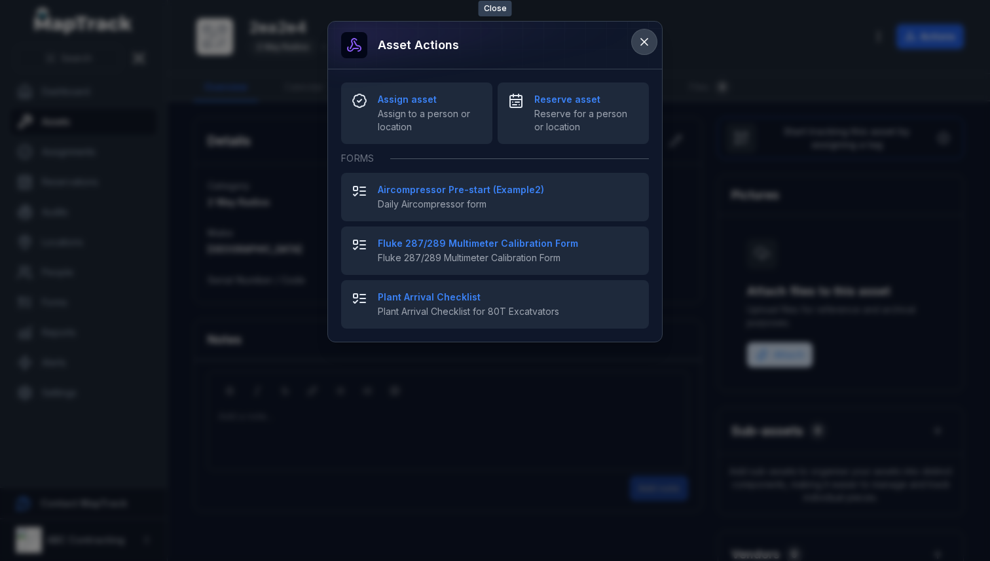
click at [642, 33] on button at bounding box center [644, 41] width 25 height 25
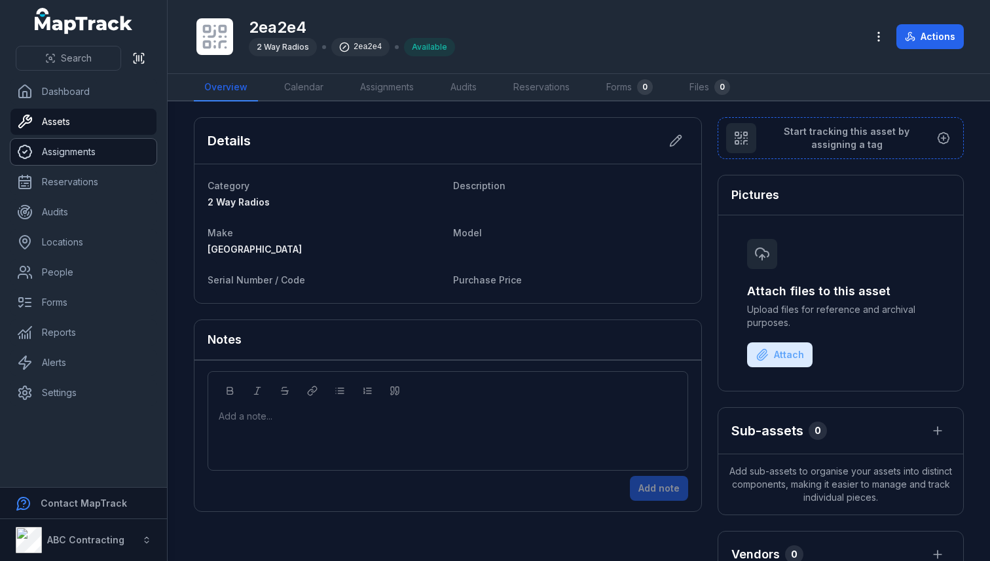
click at [58, 151] on link "Assignments" at bounding box center [83, 152] width 146 height 26
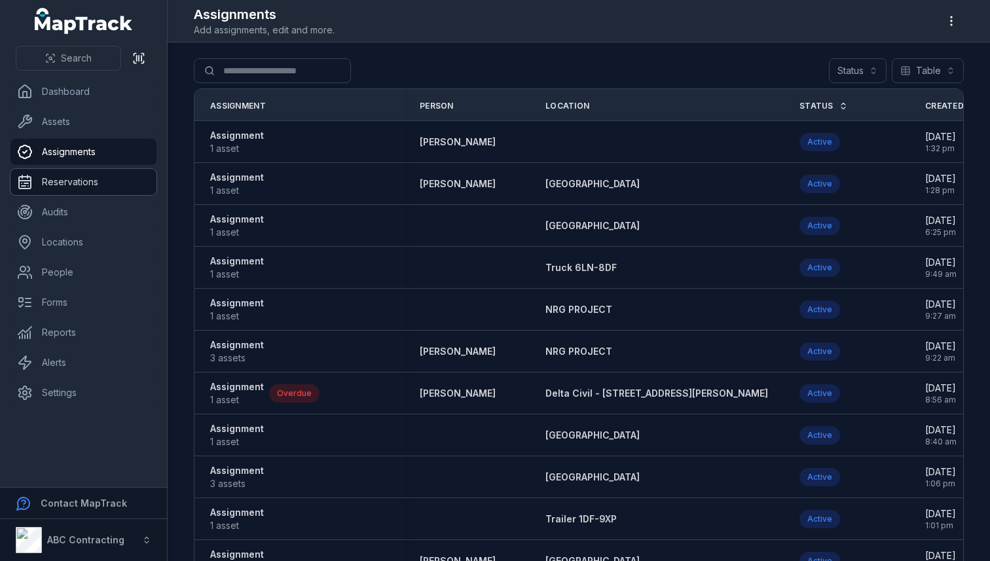
click at [64, 187] on link "Reservations" at bounding box center [83, 182] width 146 height 26
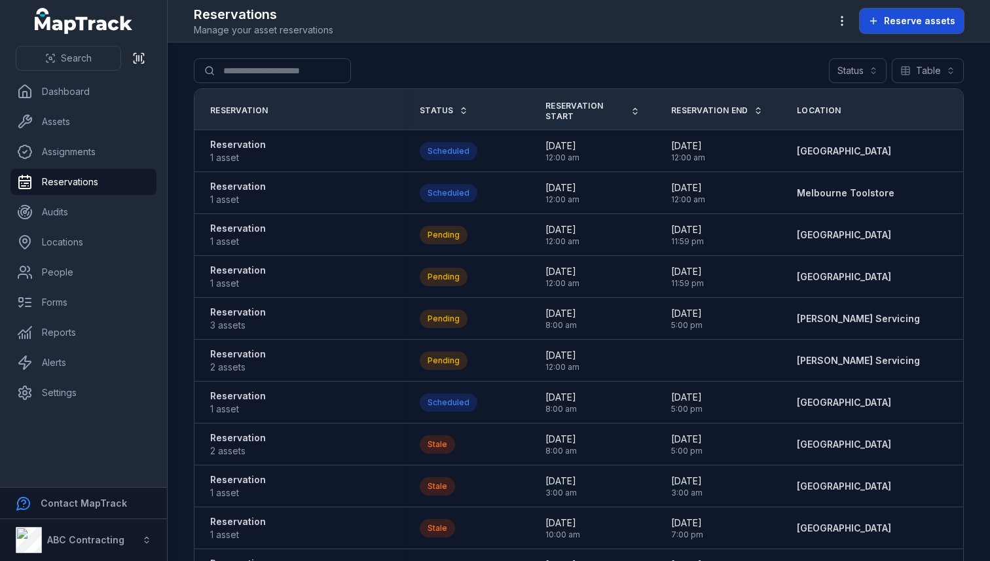
click at [885, 22] on button "Reserve assets" at bounding box center [912, 21] width 104 height 25
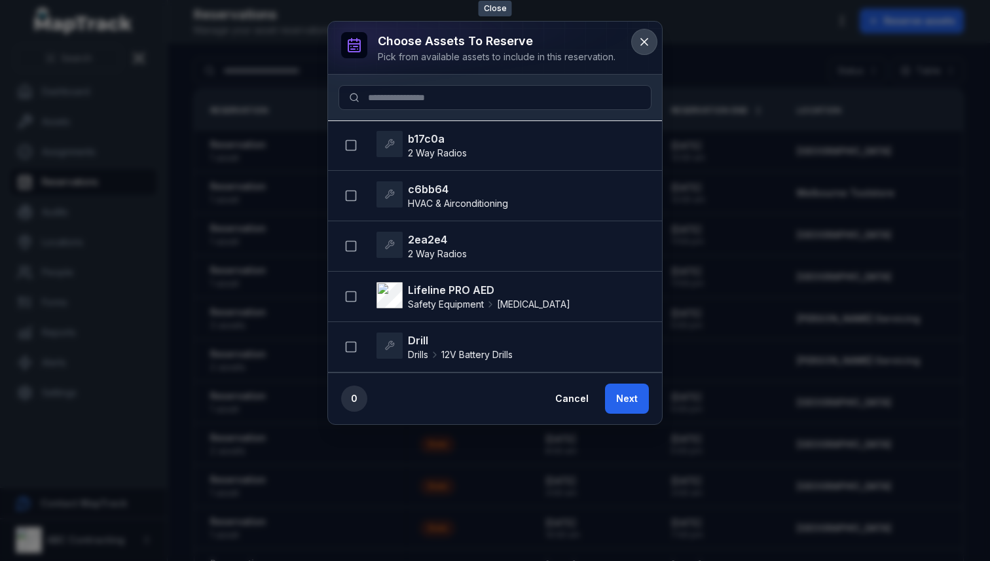
click at [640, 42] on icon at bounding box center [644, 41] width 13 height 13
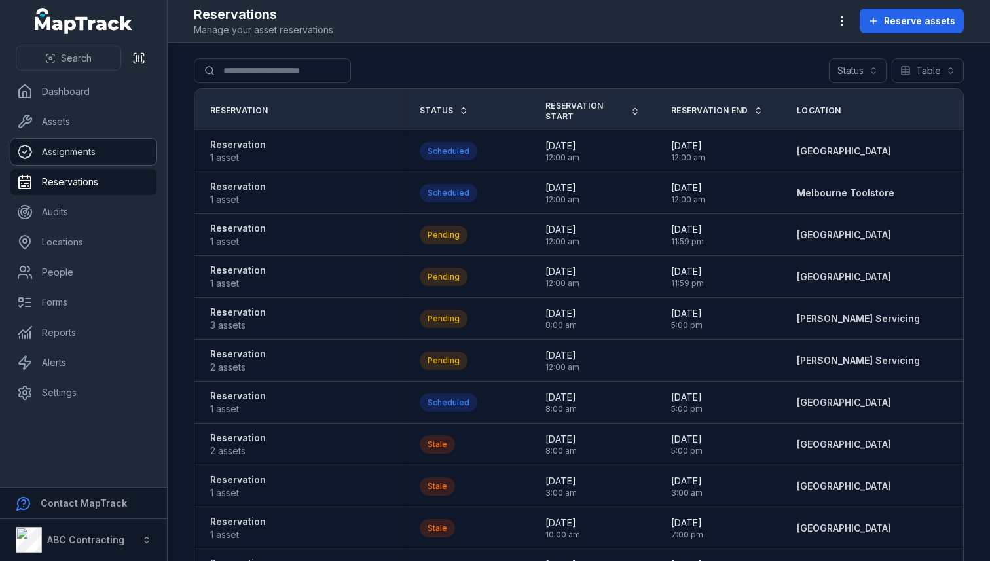
click at [71, 158] on link "Assignments" at bounding box center [83, 152] width 146 height 26
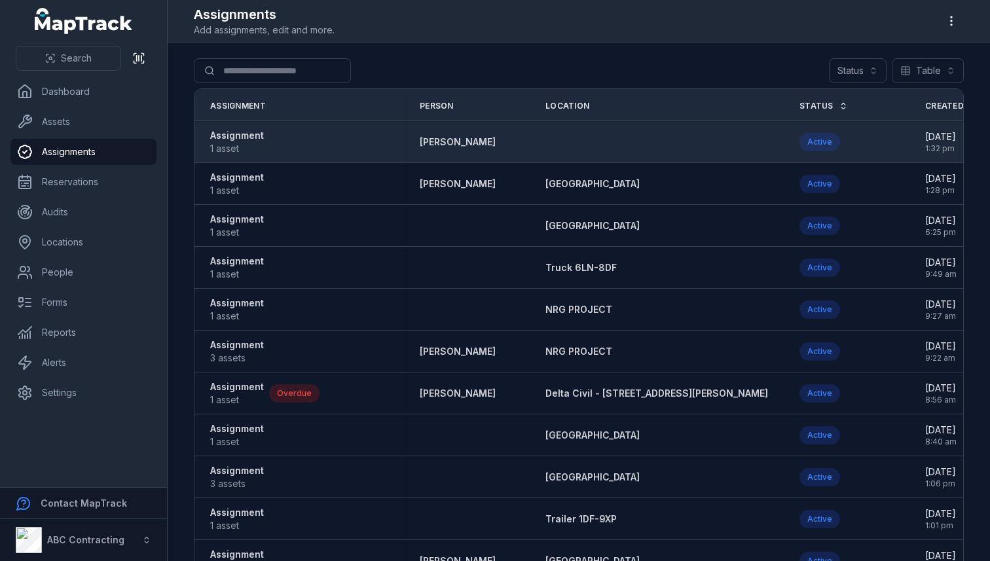
click at [259, 134] on strong "Assignment" at bounding box center [237, 135] width 54 height 13
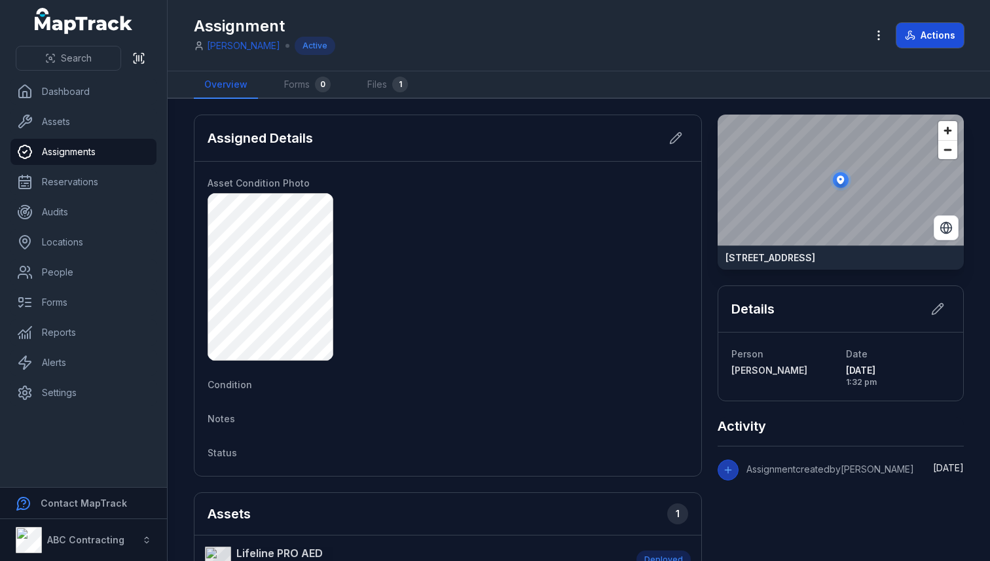
click at [905, 23] on button "Actions" at bounding box center [929, 35] width 67 height 25
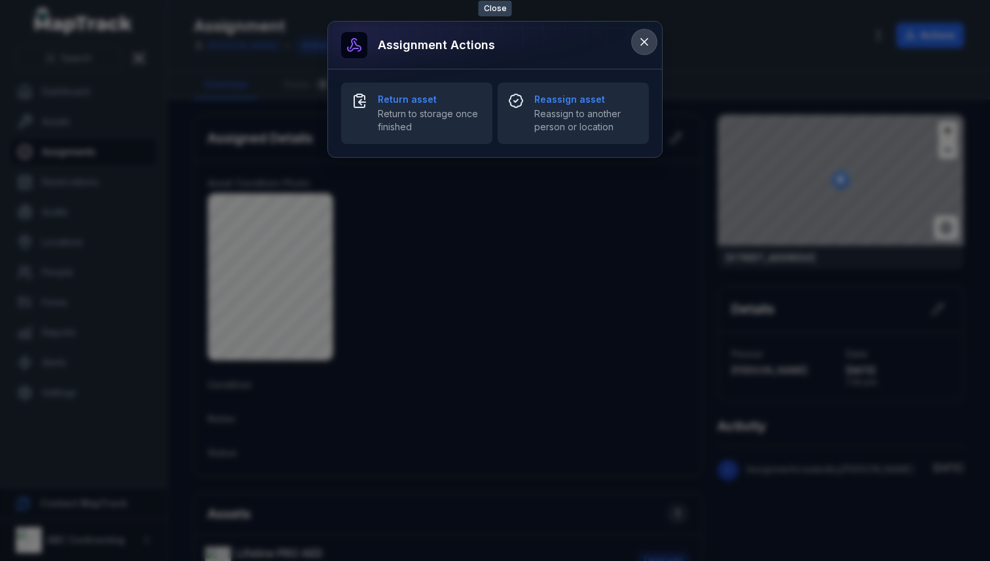
click at [646, 33] on button at bounding box center [644, 41] width 25 height 25
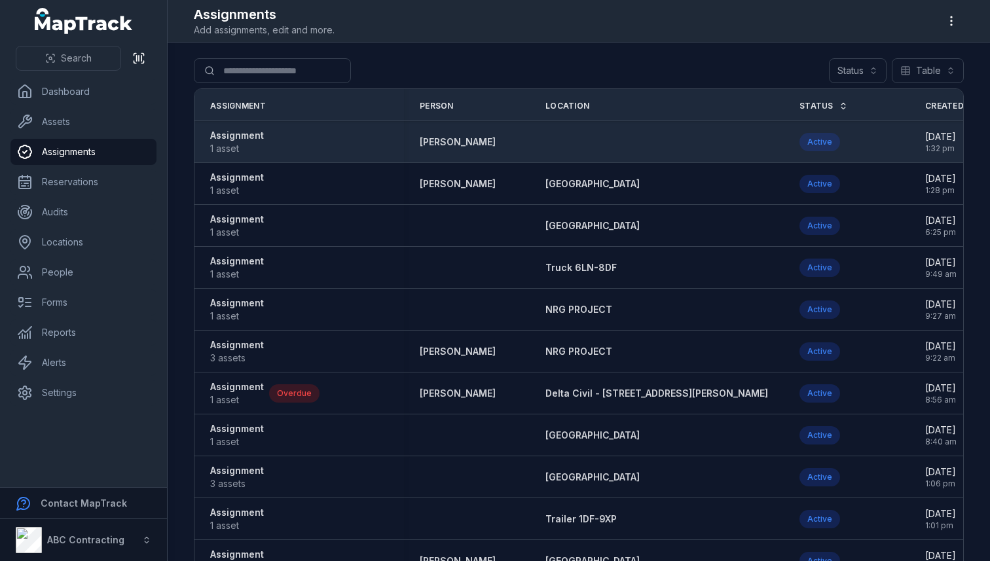
click at [238, 133] on strong "Assignment" at bounding box center [237, 135] width 54 height 13
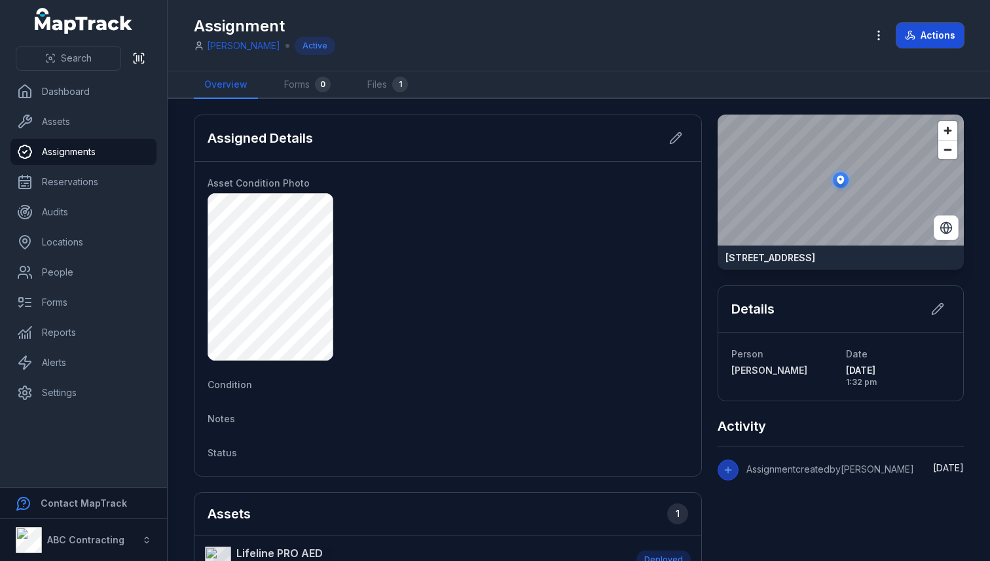
click at [947, 39] on button "Actions" at bounding box center [929, 35] width 67 height 25
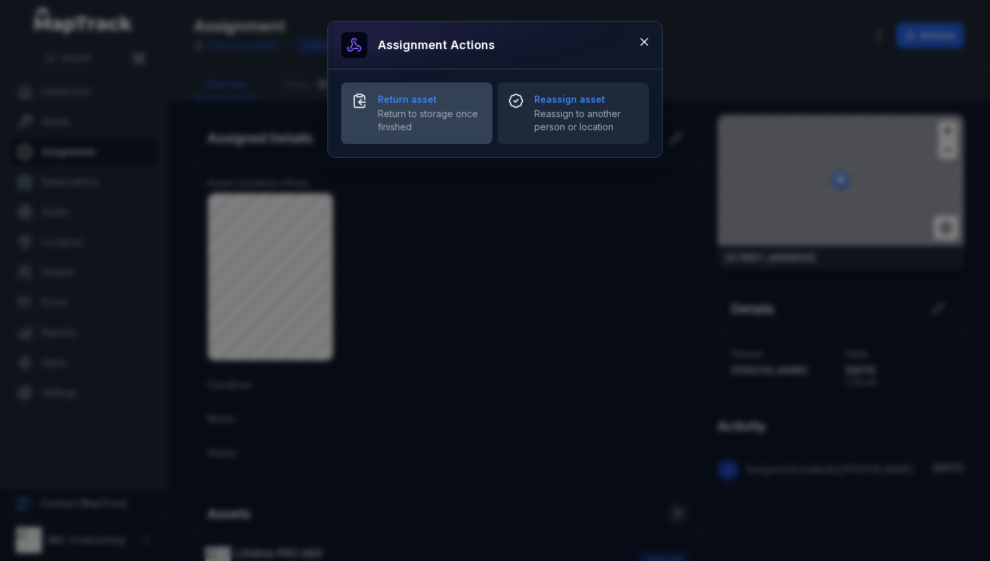
drag, startPoint x: 584, startPoint y: 75, endPoint x: 439, endPoint y: 123, distance: 153.0
click at [439, 123] on div "Return asset Return to storage once finished Reassign asset Reassign to another…" at bounding box center [495, 113] width 334 height 88
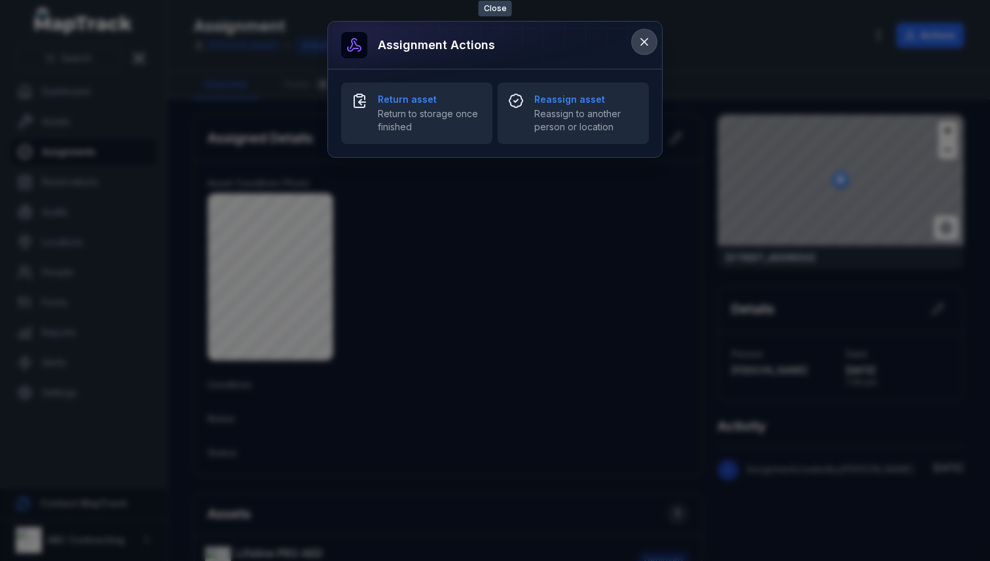
click at [645, 45] on icon at bounding box center [644, 41] width 13 height 13
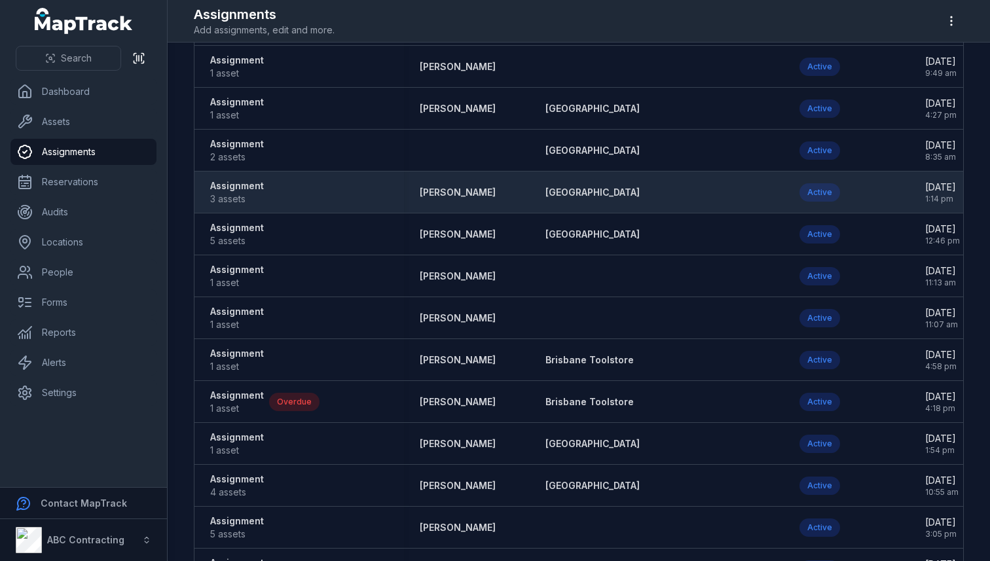
scroll to position [689, 0]
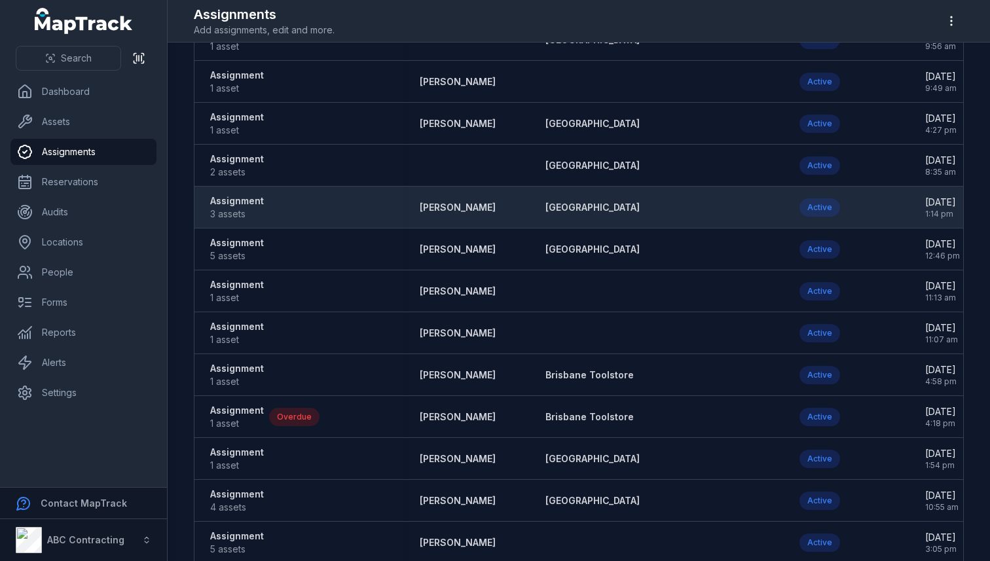
click at [236, 201] on strong "Assignment" at bounding box center [237, 200] width 54 height 13
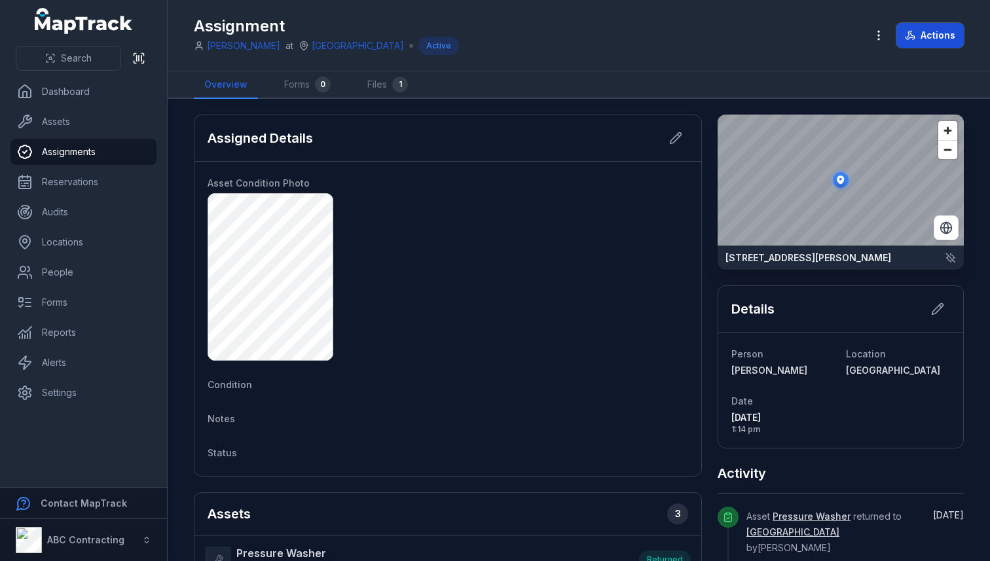
click at [932, 29] on button "Actions" at bounding box center [929, 35] width 67 height 25
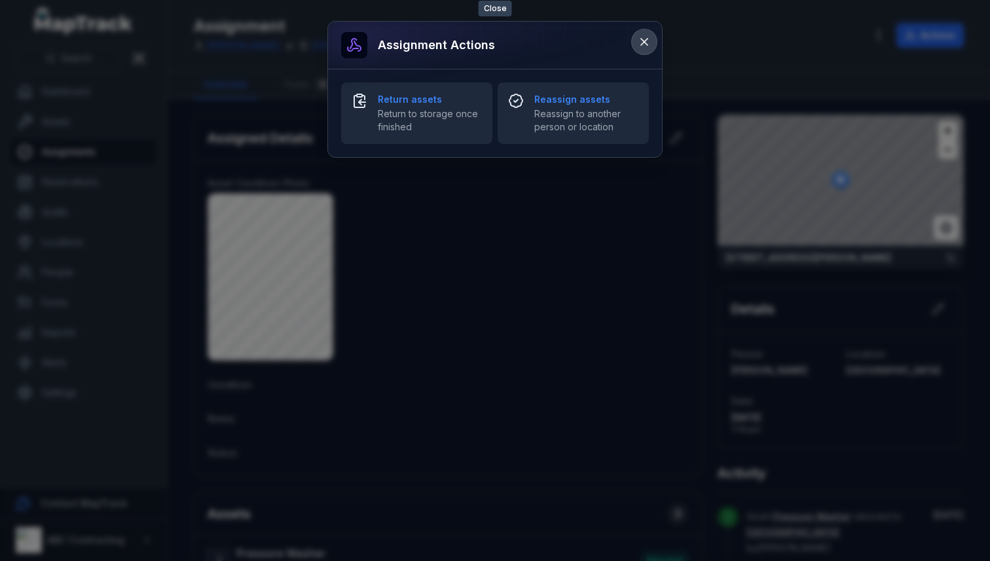
click at [646, 46] on icon at bounding box center [644, 41] width 13 height 13
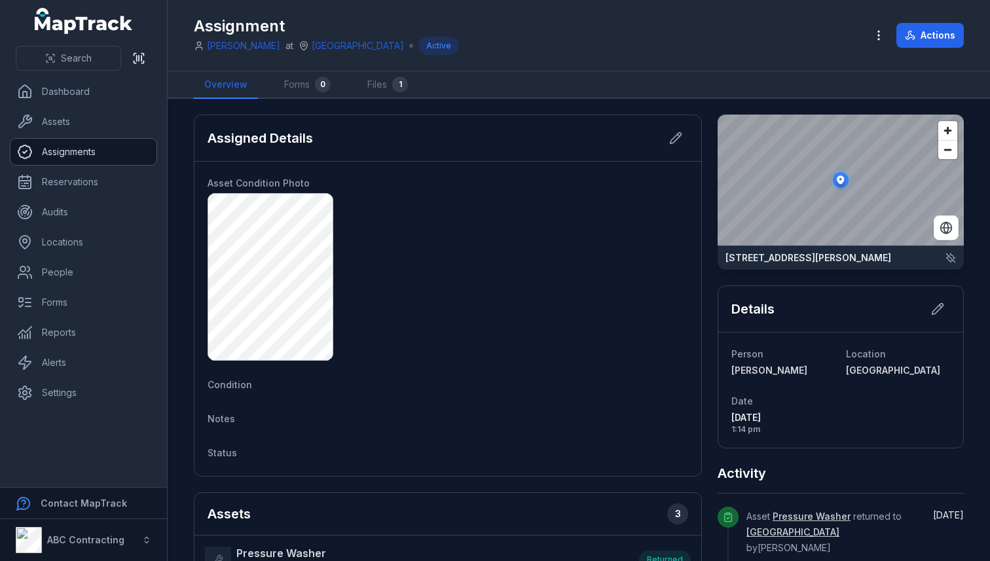
click at [55, 153] on link "Assignments" at bounding box center [83, 152] width 146 height 26
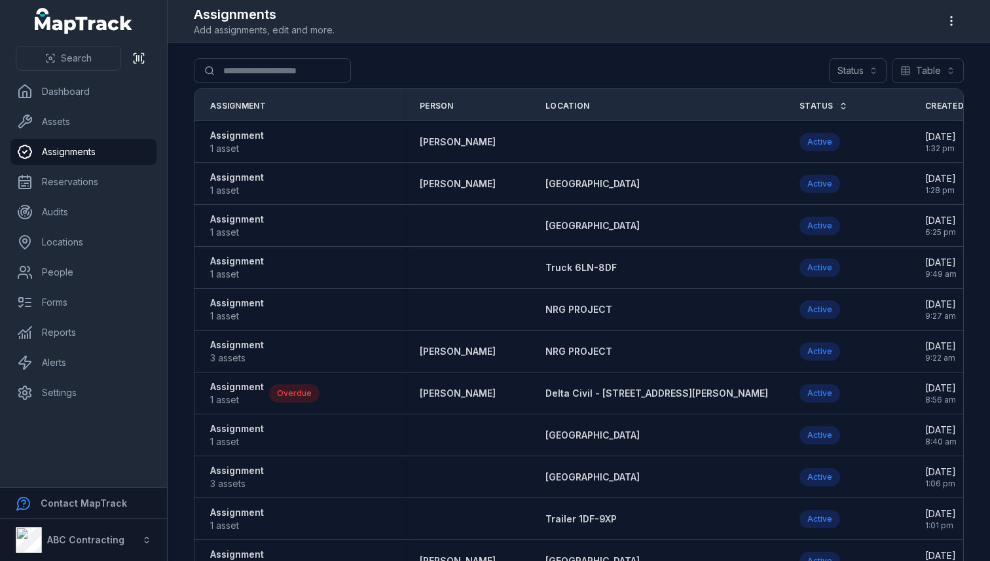
click at [181, 144] on main "Search for assignments Status Table ***** Assignment Person Location Status Cre…" at bounding box center [579, 302] width 822 height 519
click at [924, 55] on main "Search for assignments Status Table ***** Assignment Person Location Status Cre…" at bounding box center [579, 302] width 822 height 519
click at [181, 139] on main "Search for assignments Status Table ***** Assignment Person Location Status Cre…" at bounding box center [579, 302] width 822 height 519
click at [176, 147] on main "Search for assignments Status Table ***** Assignment Person Location Status Cre…" at bounding box center [579, 302] width 822 height 519
click at [968, 62] on main "Search for assignments Status Table ***** Assignment Person Location Status Cre…" at bounding box center [579, 302] width 822 height 519
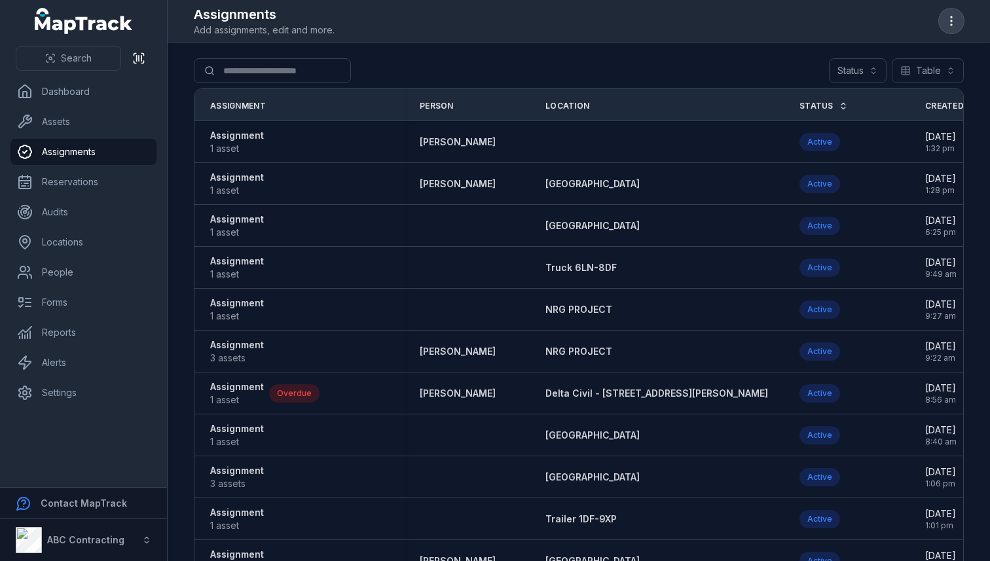
click at [954, 28] on button "button" at bounding box center [951, 21] width 25 height 25
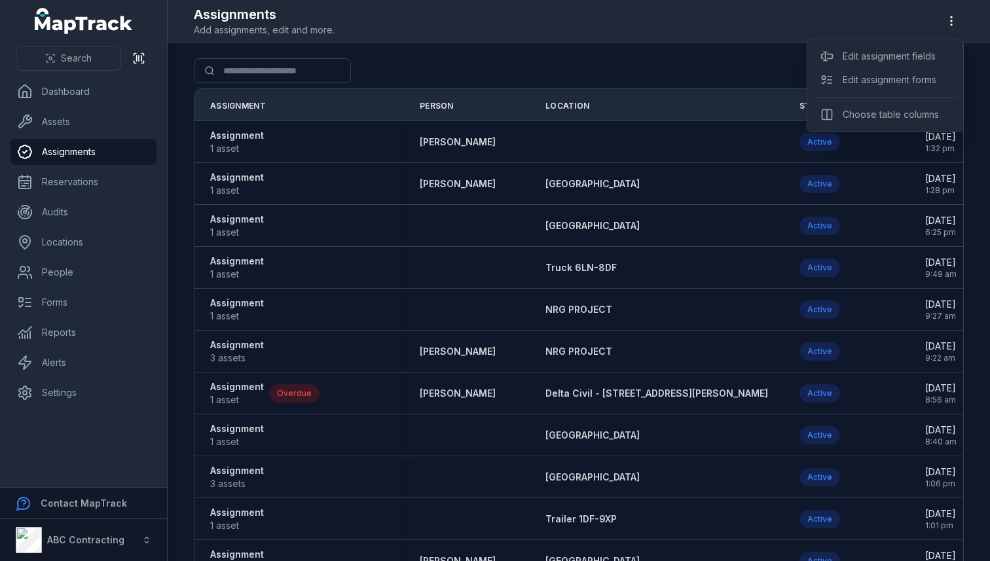
click at [746, 74] on div "Toggle Navigation Assignments Add assignments, edit and more. Search for assign…" at bounding box center [579, 280] width 822 height 561
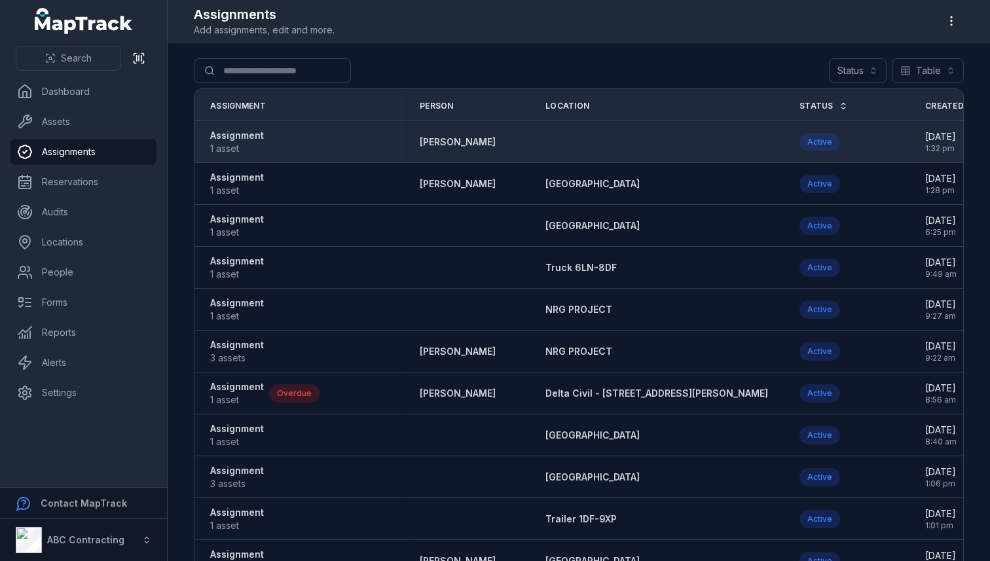
click at [223, 138] on strong "Assignment" at bounding box center [237, 135] width 54 height 13
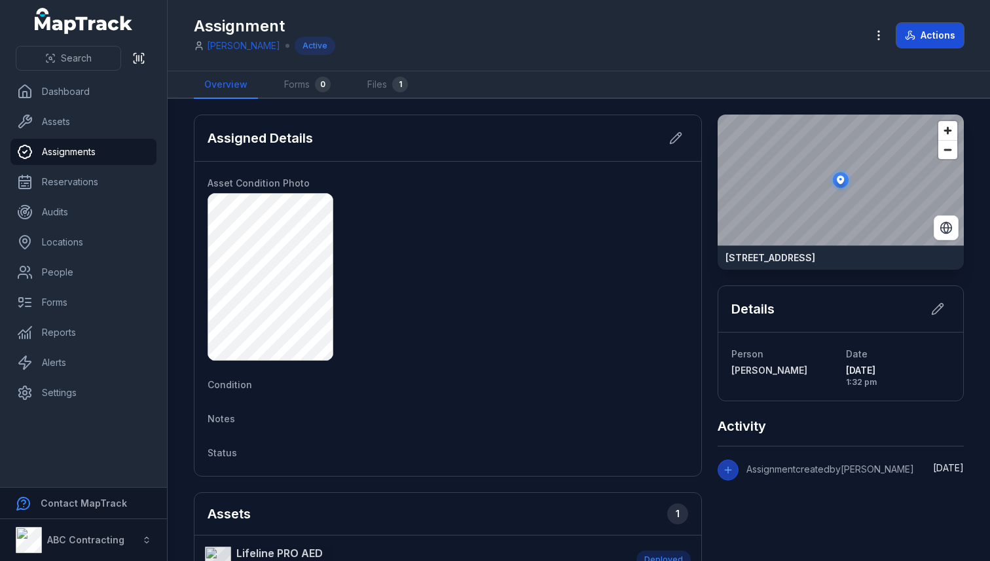
click at [949, 31] on button "Actions" at bounding box center [929, 35] width 67 height 25
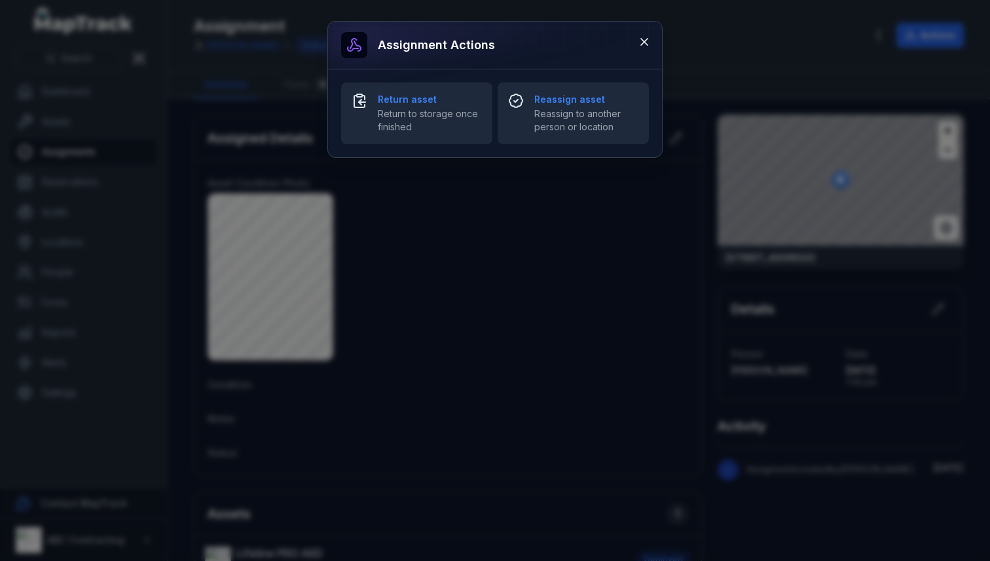
click at [657, 45] on div at bounding box center [495, 45] width 334 height 47
click at [640, 44] on icon at bounding box center [644, 41] width 13 height 13
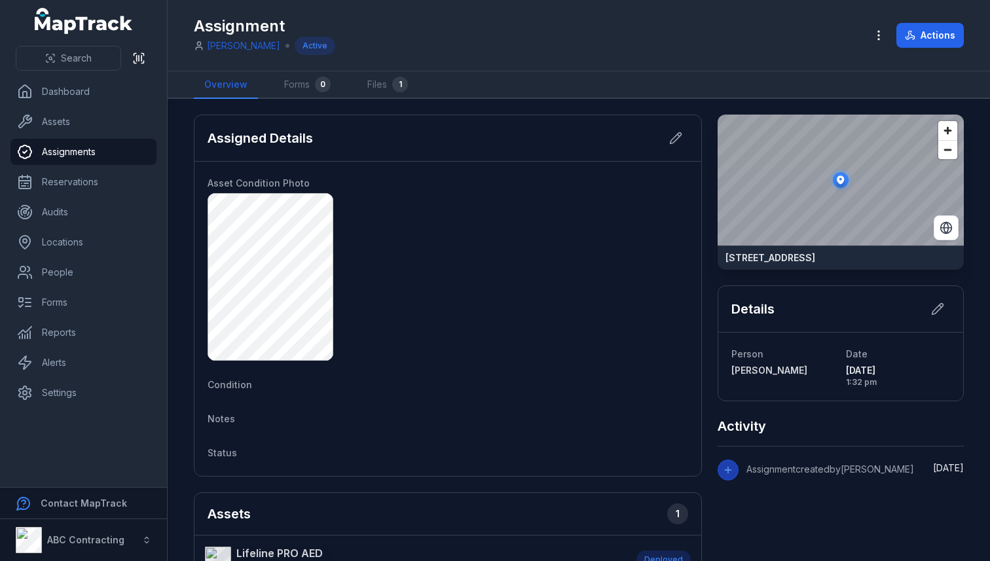
click at [240, 51] on link "[PERSON_NAME]" at bounding box center [243, 45] width 73 height 13
click at [82, 142] on link "Assignments" at bounding box center [83, 152] width 146 height 26
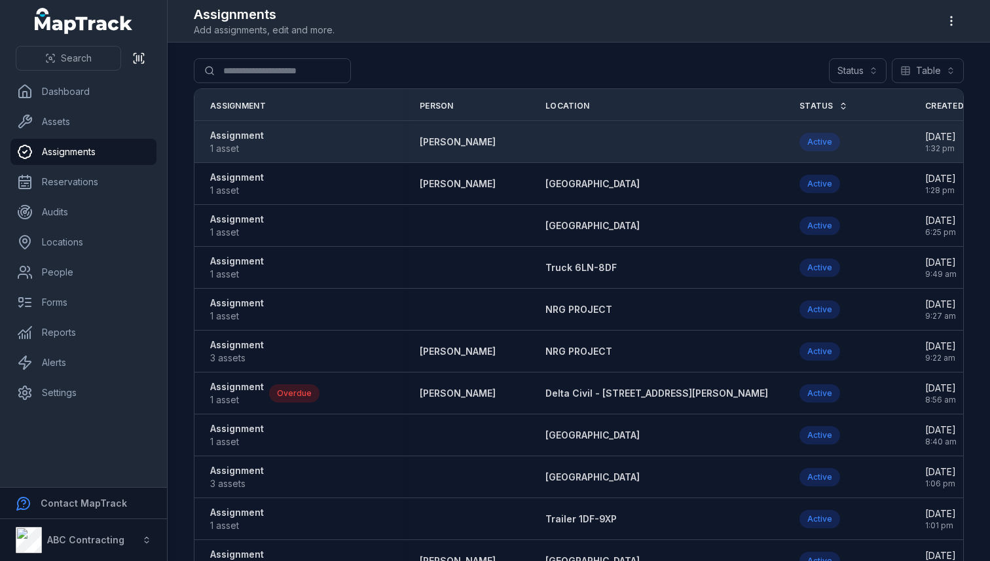
click at [247, 135] on strong "Assignment" at bounding box center [237, 135] width 54 height 13
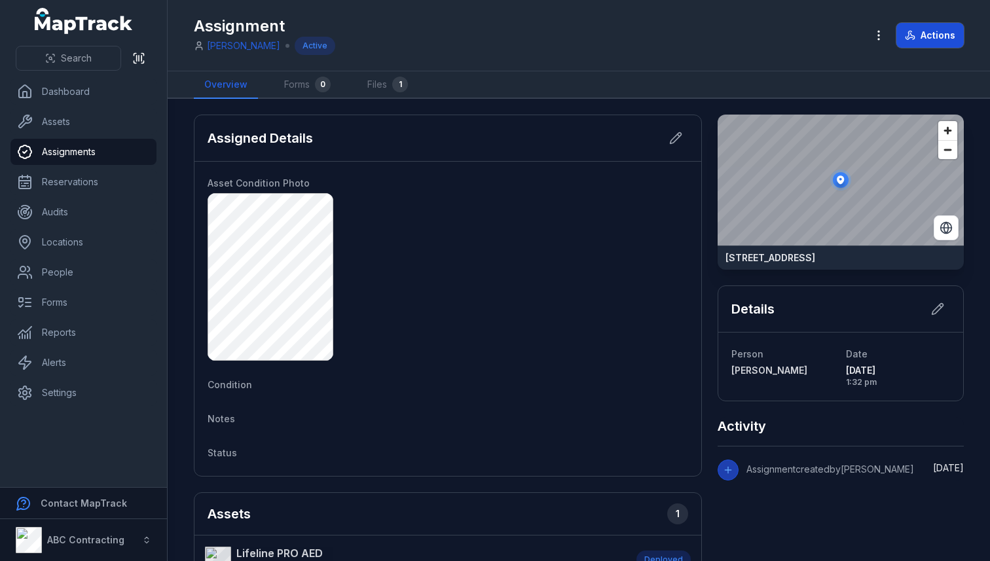
click at [942, 46] on button "Actions" at bounding box center [929, 35] width 67 height 25
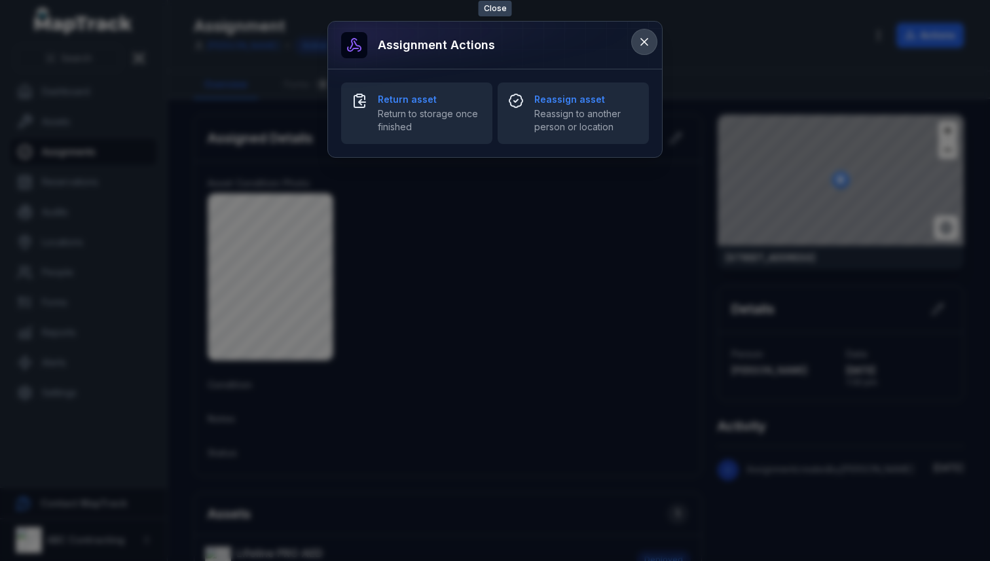
click at [649, 41] on icon at bounding box center [644, 41] width 13 height 13
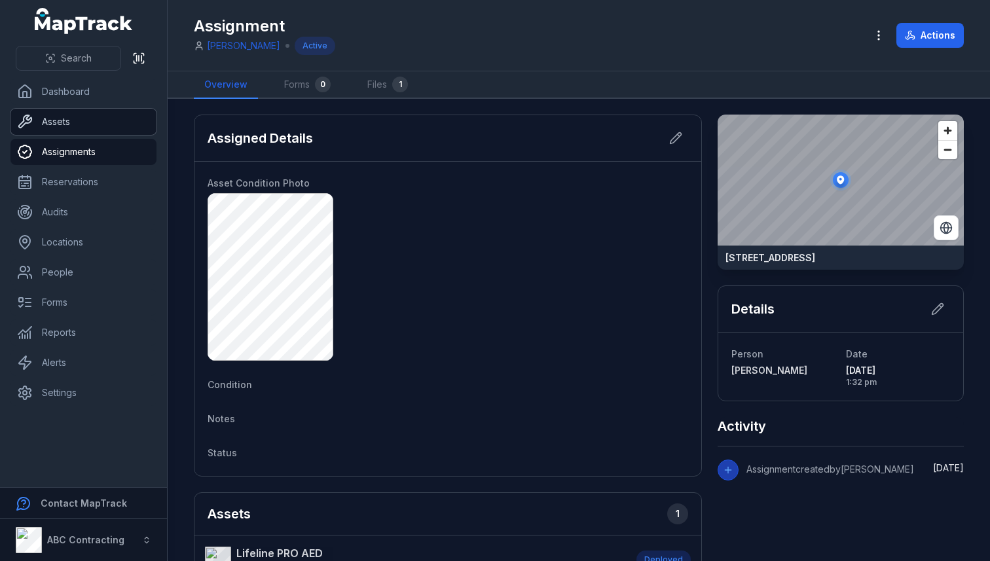
click at [75, 118] on link "Assets" at bounding box center [83, 122] width 146 height 26
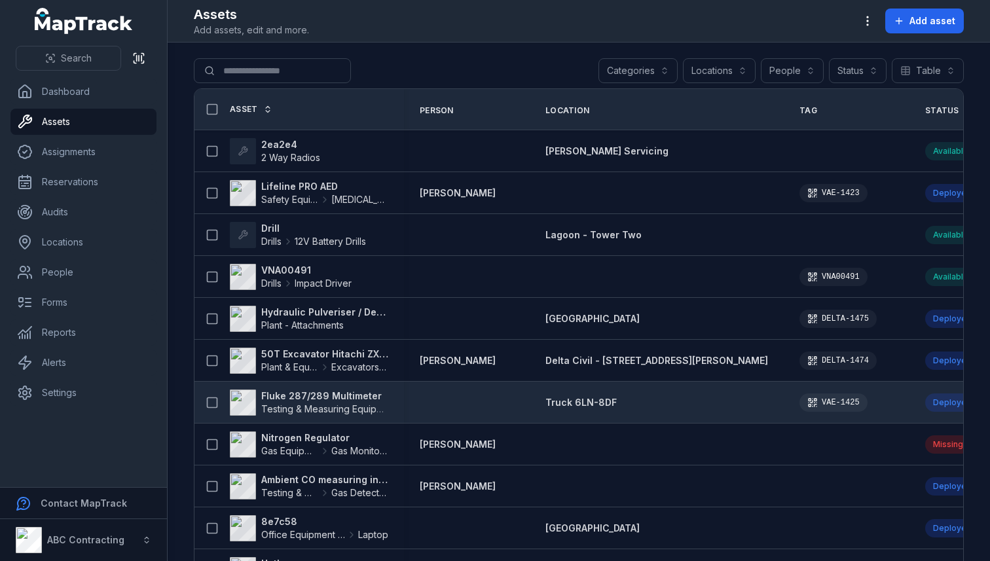
click at [302, 395] on strong "Fluke 287/289 Multimeter" at bounding box center [324, 396] width 127 height 13
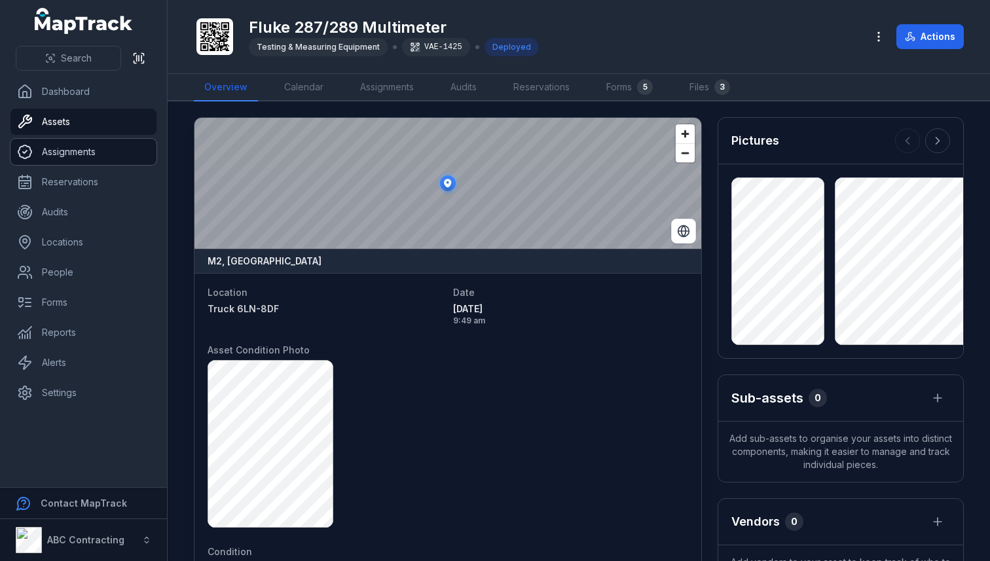
click at [69, 159] on link "Assignments" at bounding box center [83, 152] width 146 height 26
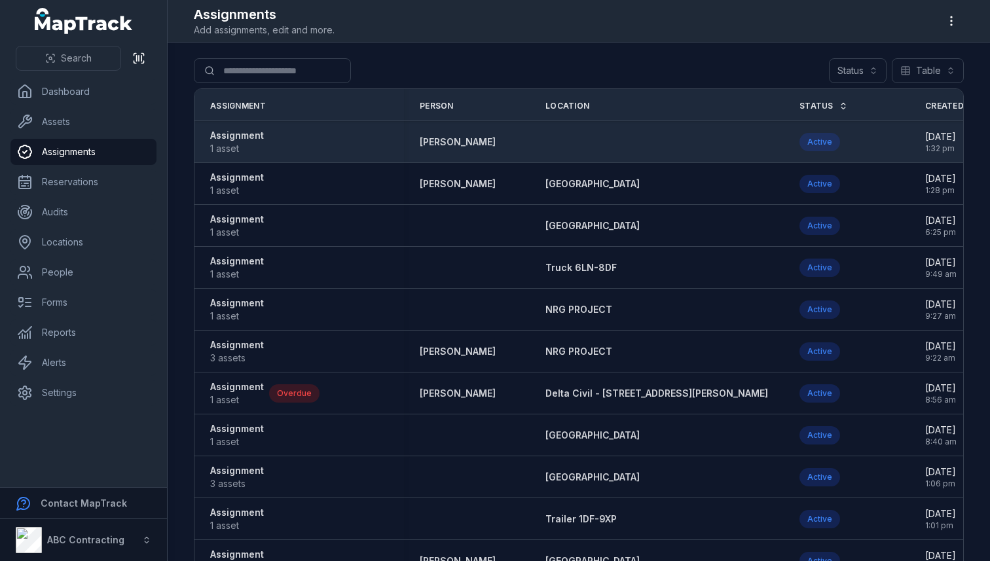
click at [249, 137] on strong "Assignment" at bounding box center [237, 135] width 54 height 13
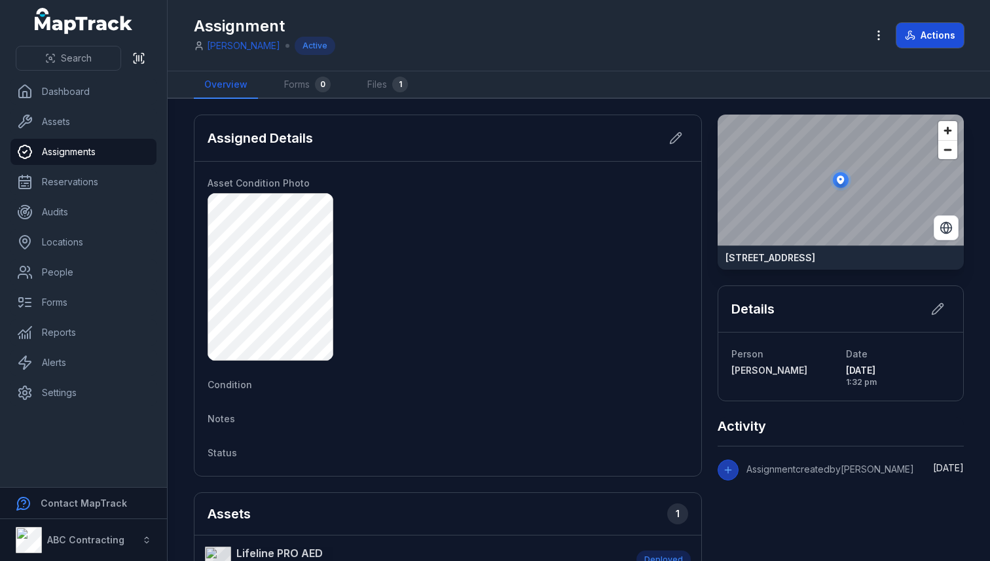
click at [934, 34] on button "Actions" at bounding box center [929, 35] width 67 height 25
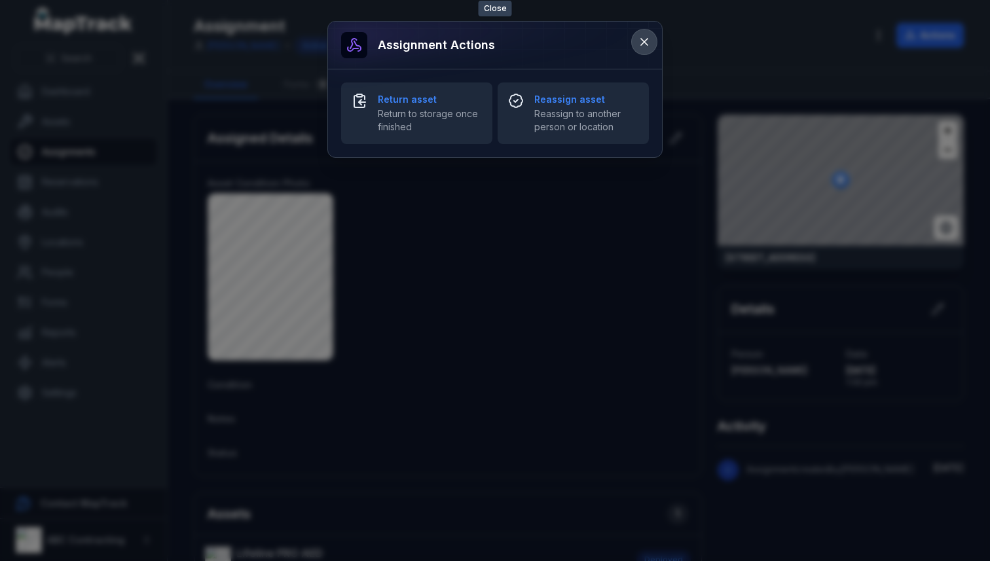
click at [651, 35] on button at bounding box center [644, 41] width 25 height 25
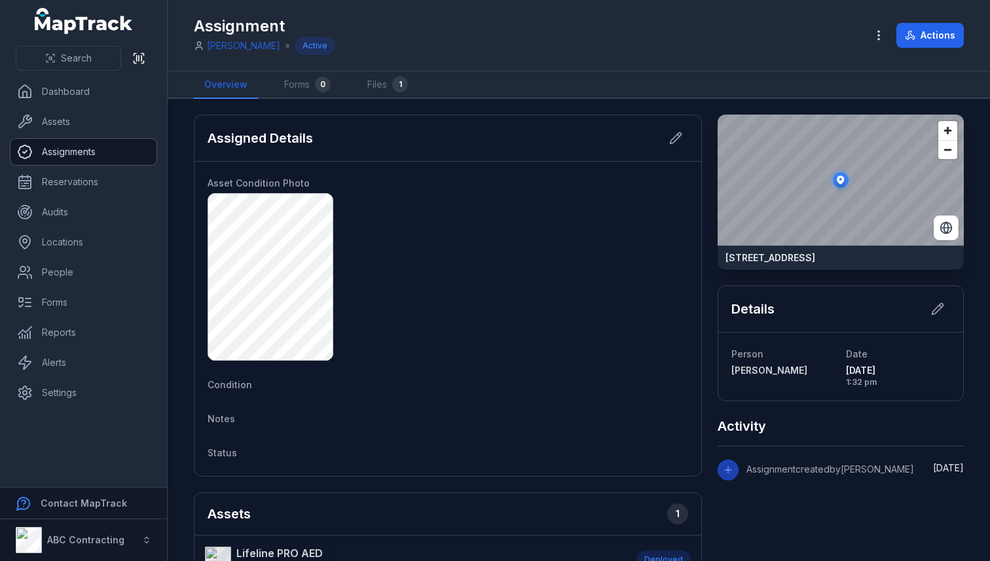
click at [54, 158] on link "Assignments" at bounding box center [83, 152] width 146 height 26
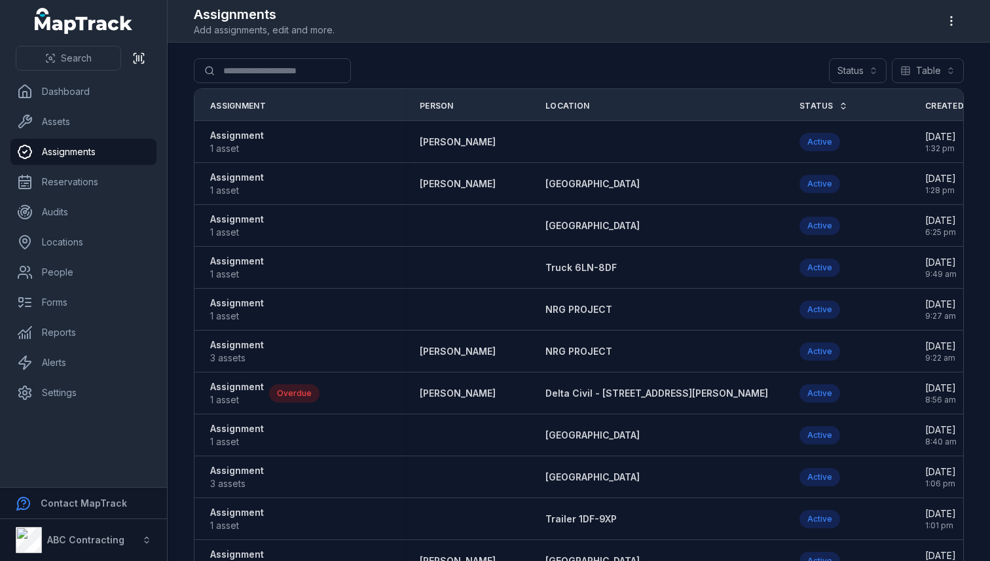
click at [180, 134] on main "Search for assignments Status Table ***** Assignment Person Location Status Cre…" at bounding box center [579, 302] width 822 height 519
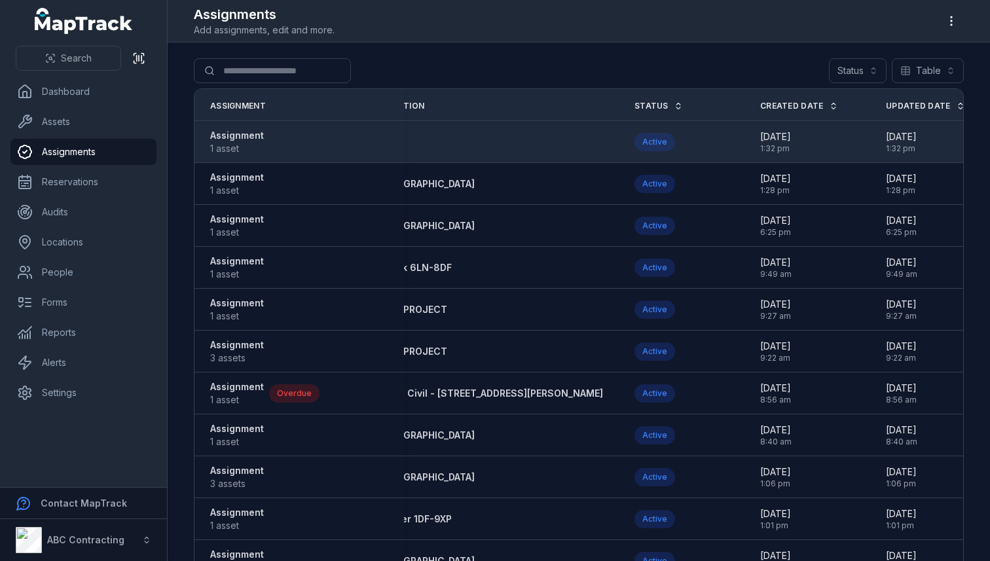
scroll to position [1, 0]
click at [247, 143] on span "1 asset" at bounding box center [237, 147] width 54 height 13
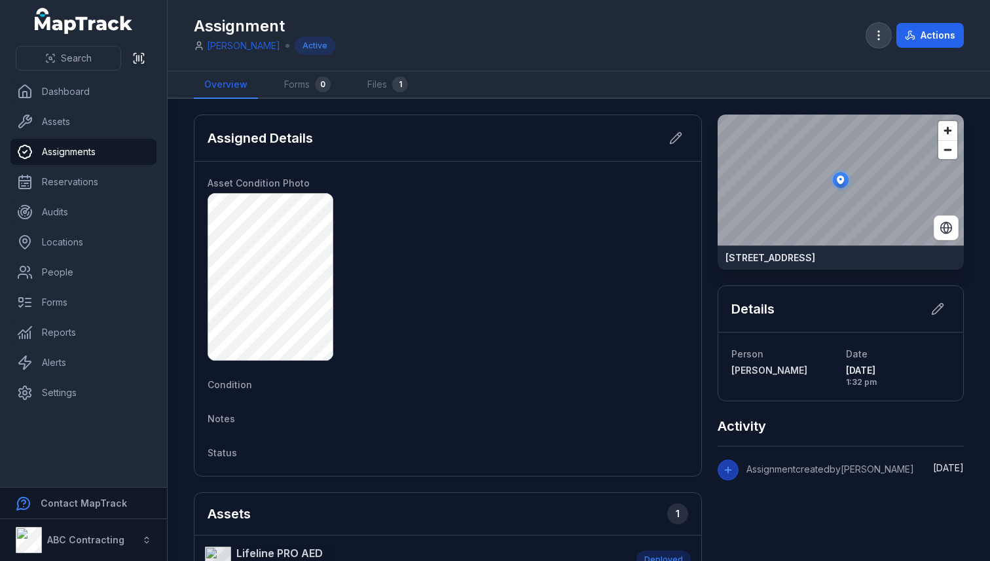
click at [882, 42] on button "button" at bounding box center [878, 35] width 25 height 25
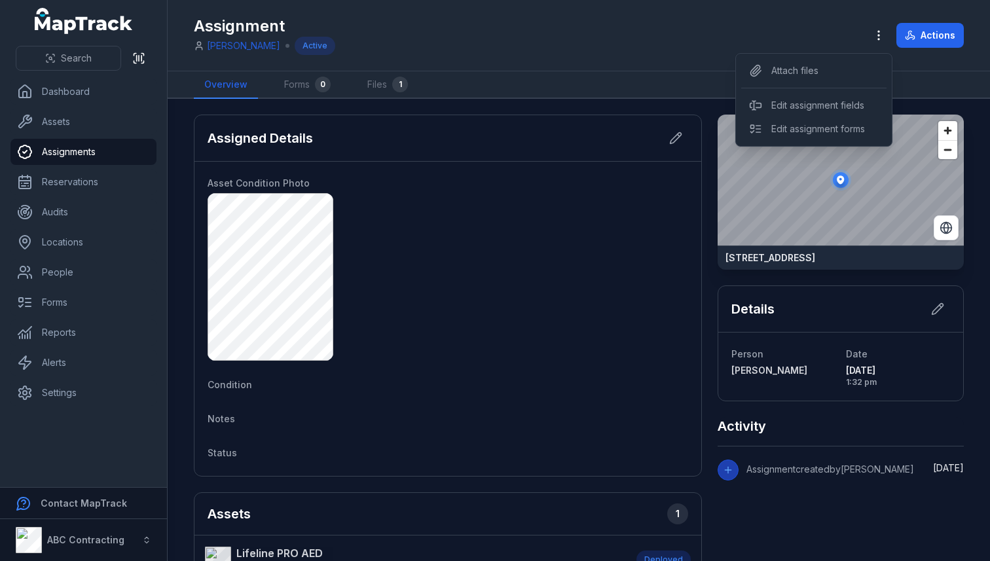
click at [810, 32] on div "Assignment [PERSON_NAME] Active Actions" at bounding box center [579, 35] width 770 height 60
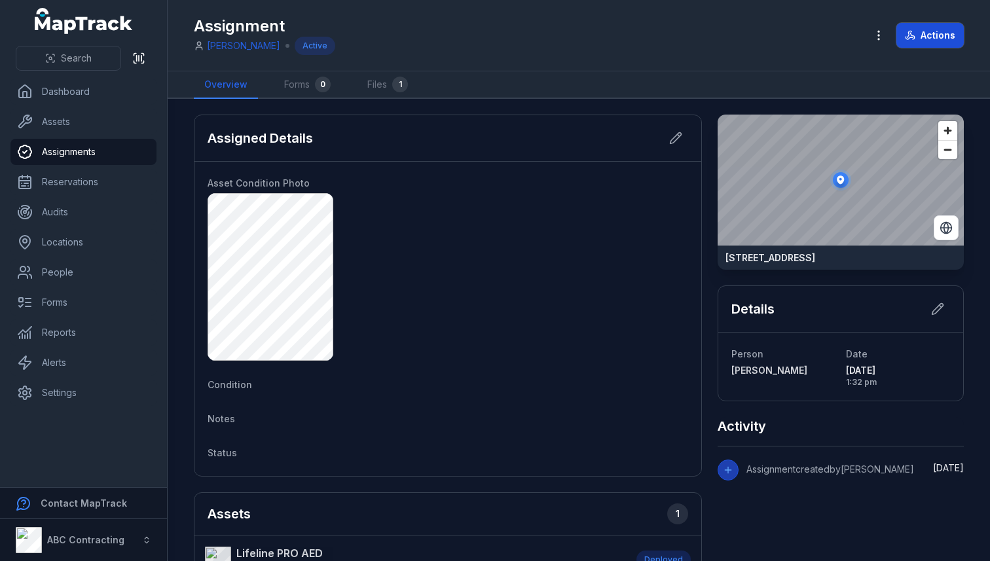
click at [934, 37] on button "Actions" at bounding box center [929, 35] width 67 height 25
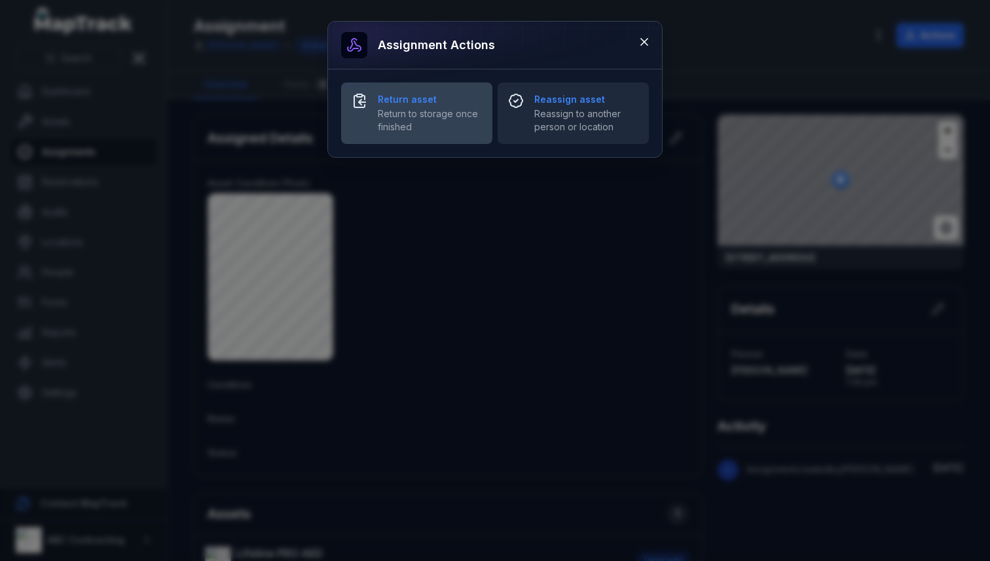
click at [418, 119] on span "Return to storage once finished" at bounding box center [430, 120] width 104 height 26
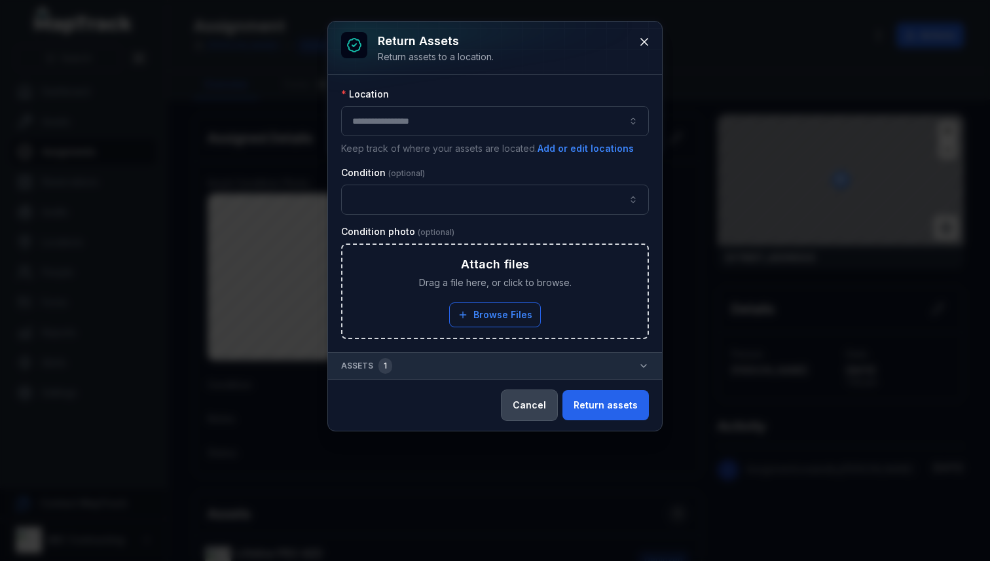
click at [524, 406] on button "Cancel" at bounding box center [529, 405] width 56 height 30
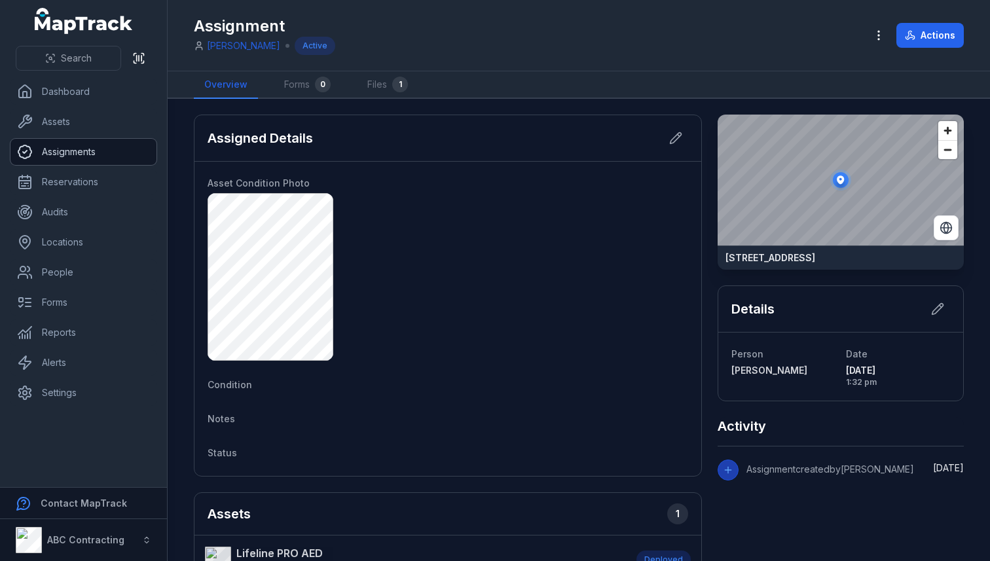
click at [85, 151] on link "Assignments" at bounding box center [83, 152] width 146 height 26
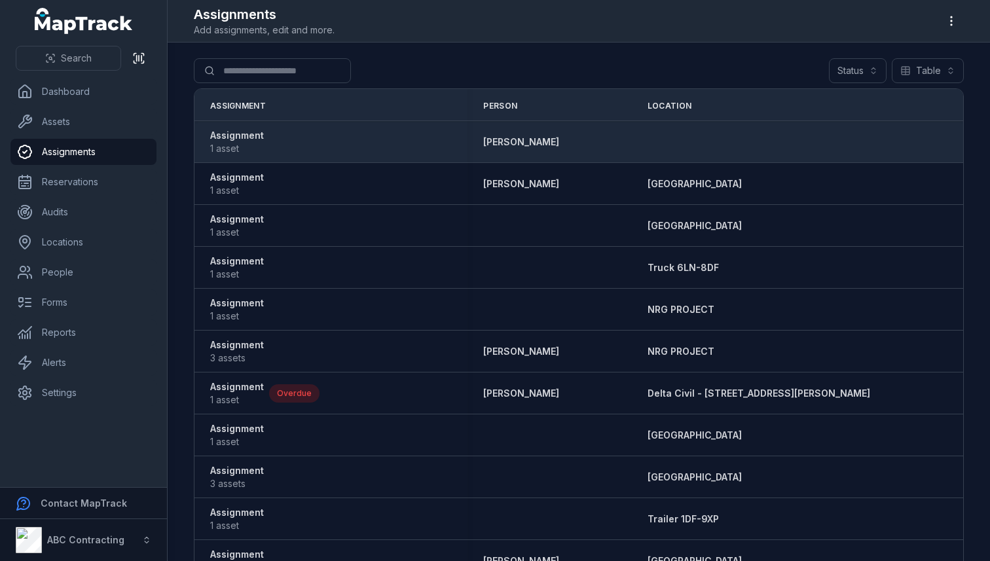
click at [255, 137] on strong "Assignment" at bounding box center [237, 135] width 54 height 13
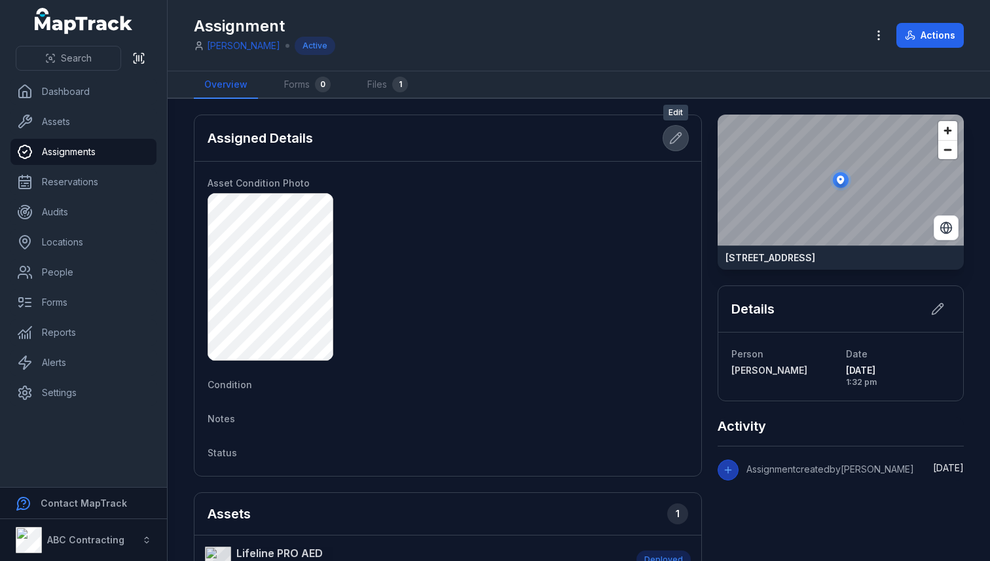
click at [666, 136] on button at bounding box center [675, 138] width 25 height 25
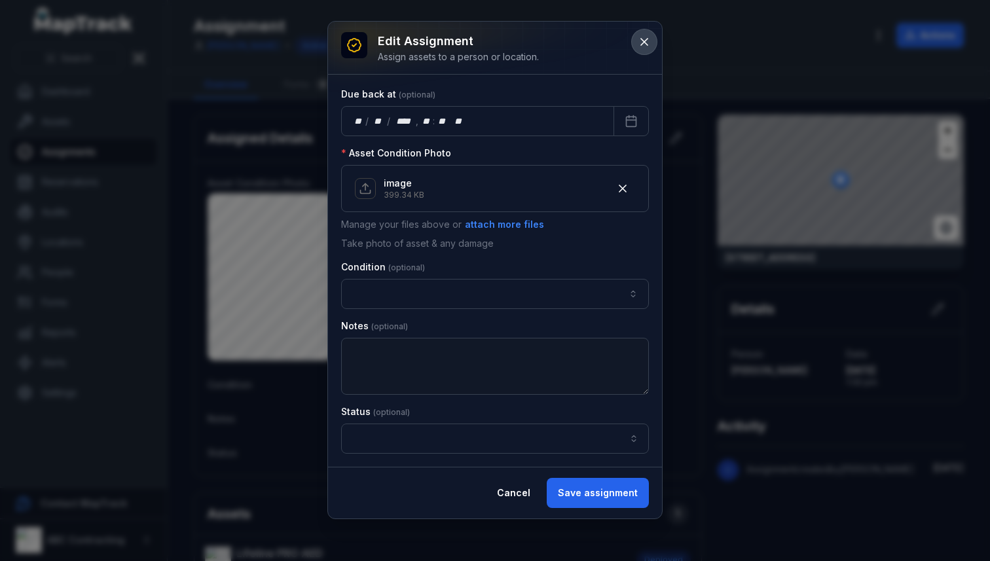
click at [648, 50] on button at bounding box center [644, 41] width 25 height 25
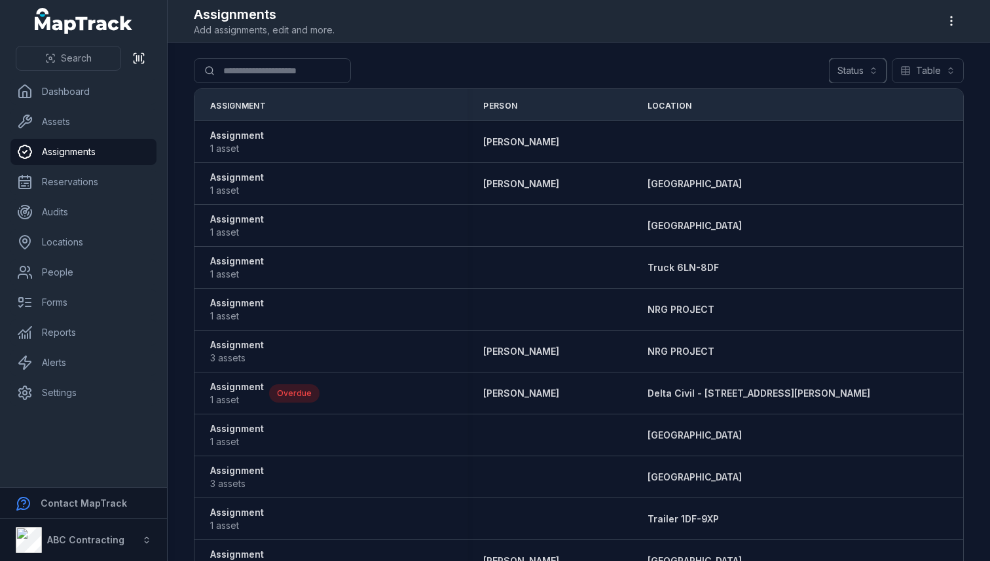
click at [860, 72] on button "Status" at bounding box center [858, 70] width 58 height 25
click at [792, 151] on span "Overdue" at bounding box center [784, 153] width 39 height 13
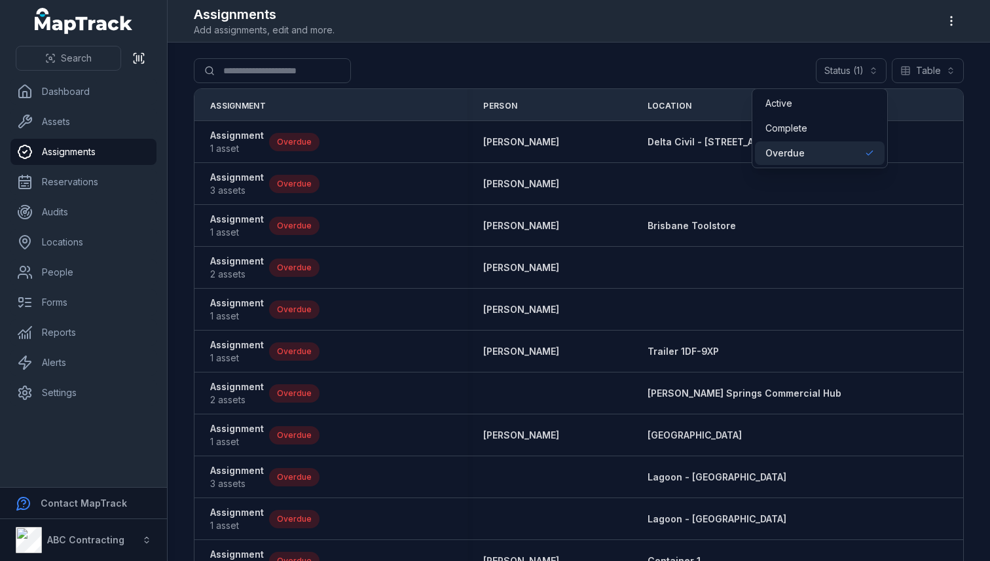
click at [815, 156] on div "Overdue" at bounding box center [819, 153] width 109 height 13
click at [805, 131] on span "Complete" at bounding box center [786, 128] width 42 height 13
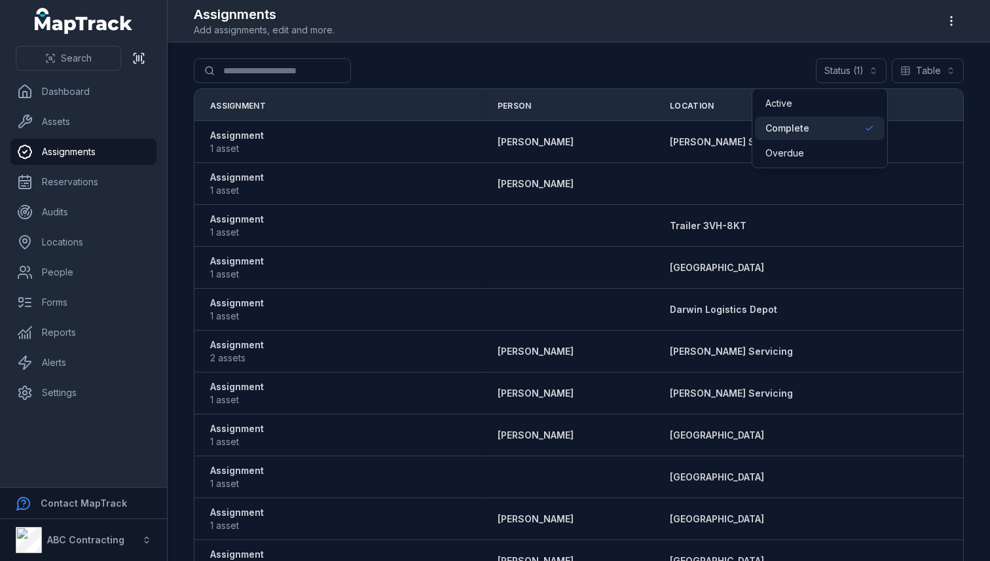
click at [805, 131] on span "Complete" at bounding box center [787, 128] width 44 height 13
click at [792, 103] on div "Active" at bounding box center [819, 103] width 109 height 13
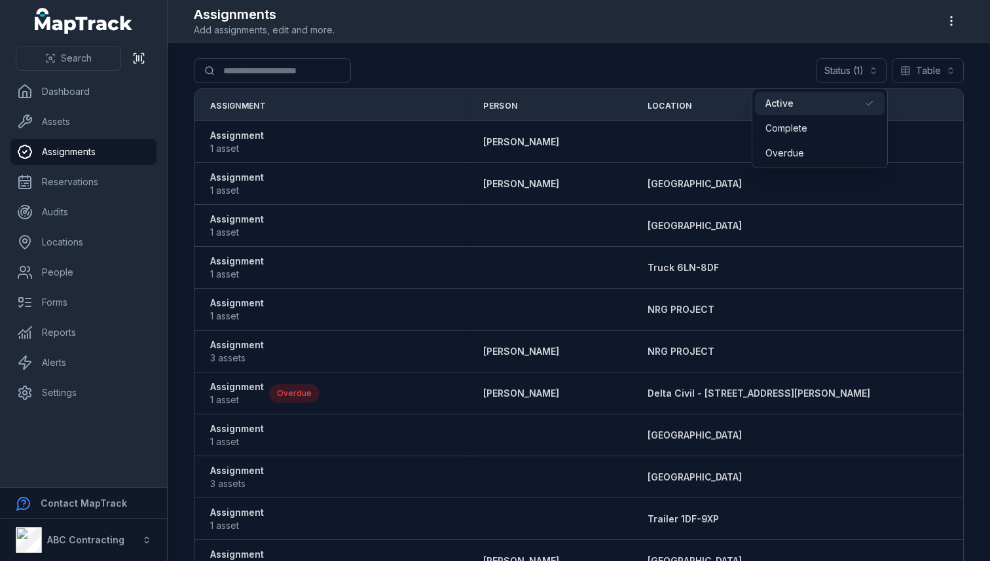
click at [425, 58] on div "Search for assignments Status (1) ****** Table *****" at bounding box center [579, 73] width 770 height 30
click at [871, 84] on div "Search for assignments Status (1) ****** Table *****" at bounding box center [579, 73] width 770 height 30
click at [871, 81] on button "Status (1) ******" at bounding box center [851, 70] width 71 height 25
click at [829, 107] on div "Active" at bounding box center [819, 103] width 109 height 13
click at [922, 79] on div "Status Table *****" at bounding box center [896, 70] width 135 height 25
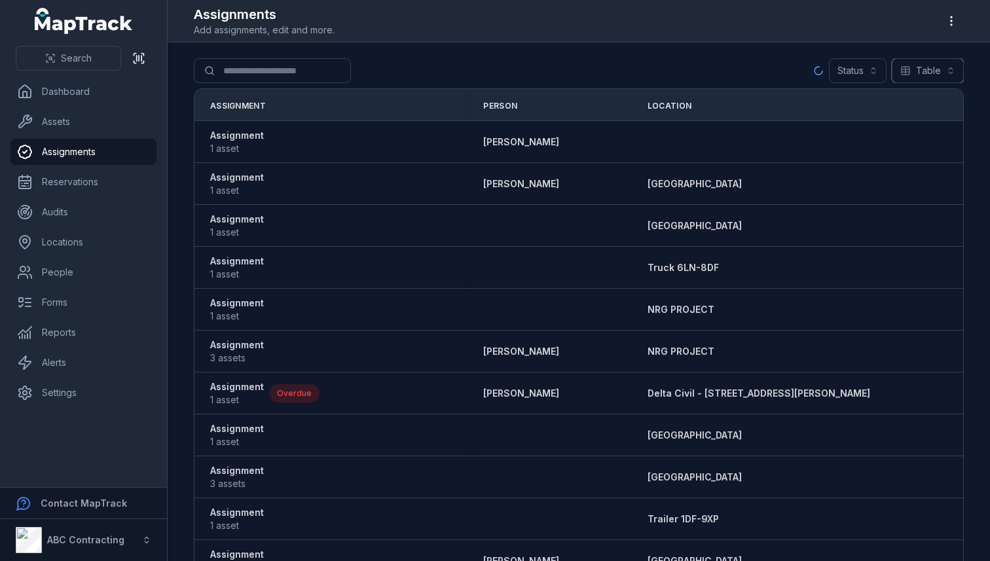
click at [943, 79] on button "Table *****" at bounding box center [928, 70] width 72 height 25
click at [929, 132] on span "Calendar" at bounding box center [926, 128] width 39 height 13
